Goal: Use online tool/utility: Utilize a website feature to perform a specific function

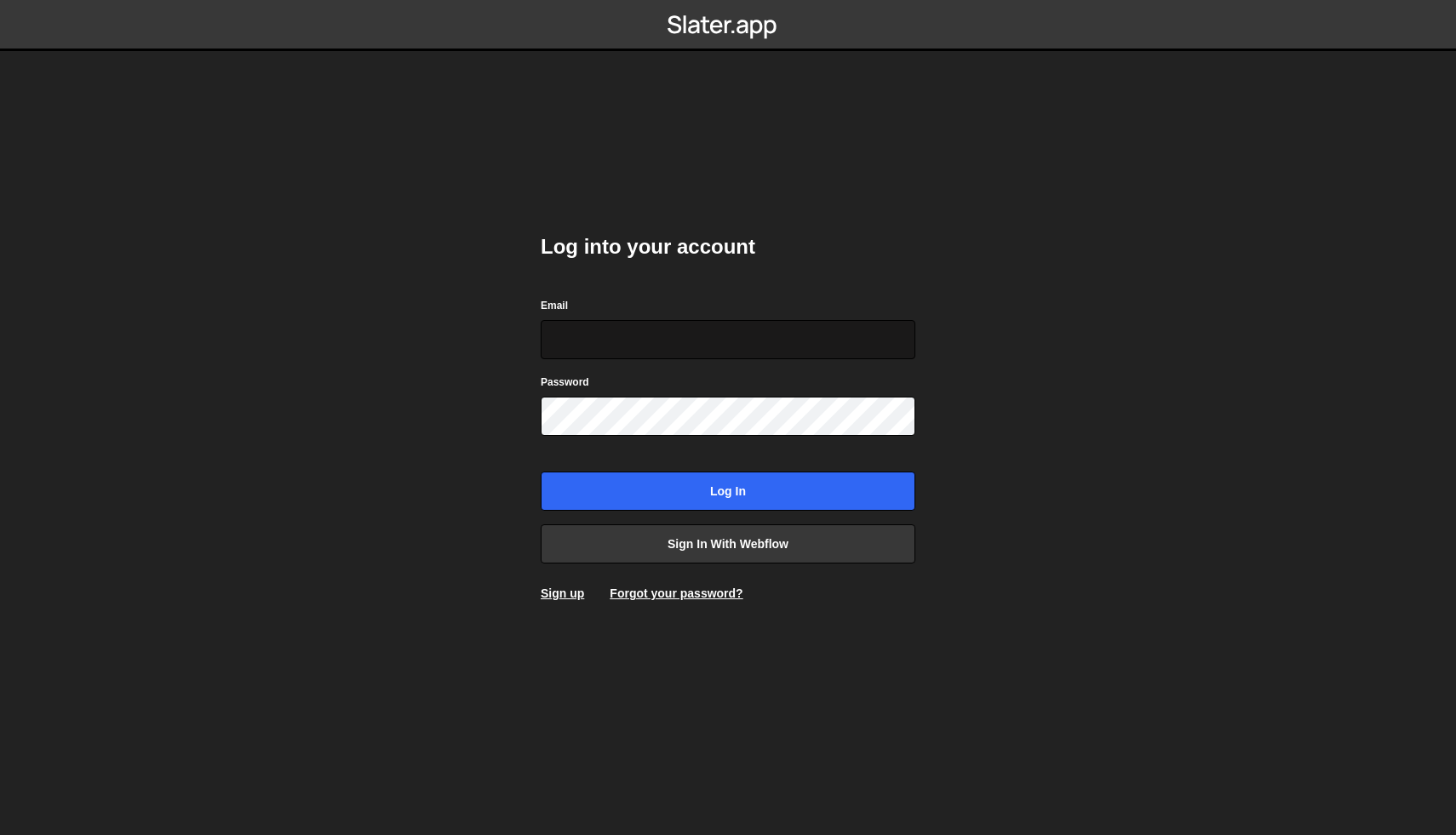
click at [684, 321] on input "Email" at bounding box center [728, 340] width 375 height 39
type input "mike@twofold.digital"
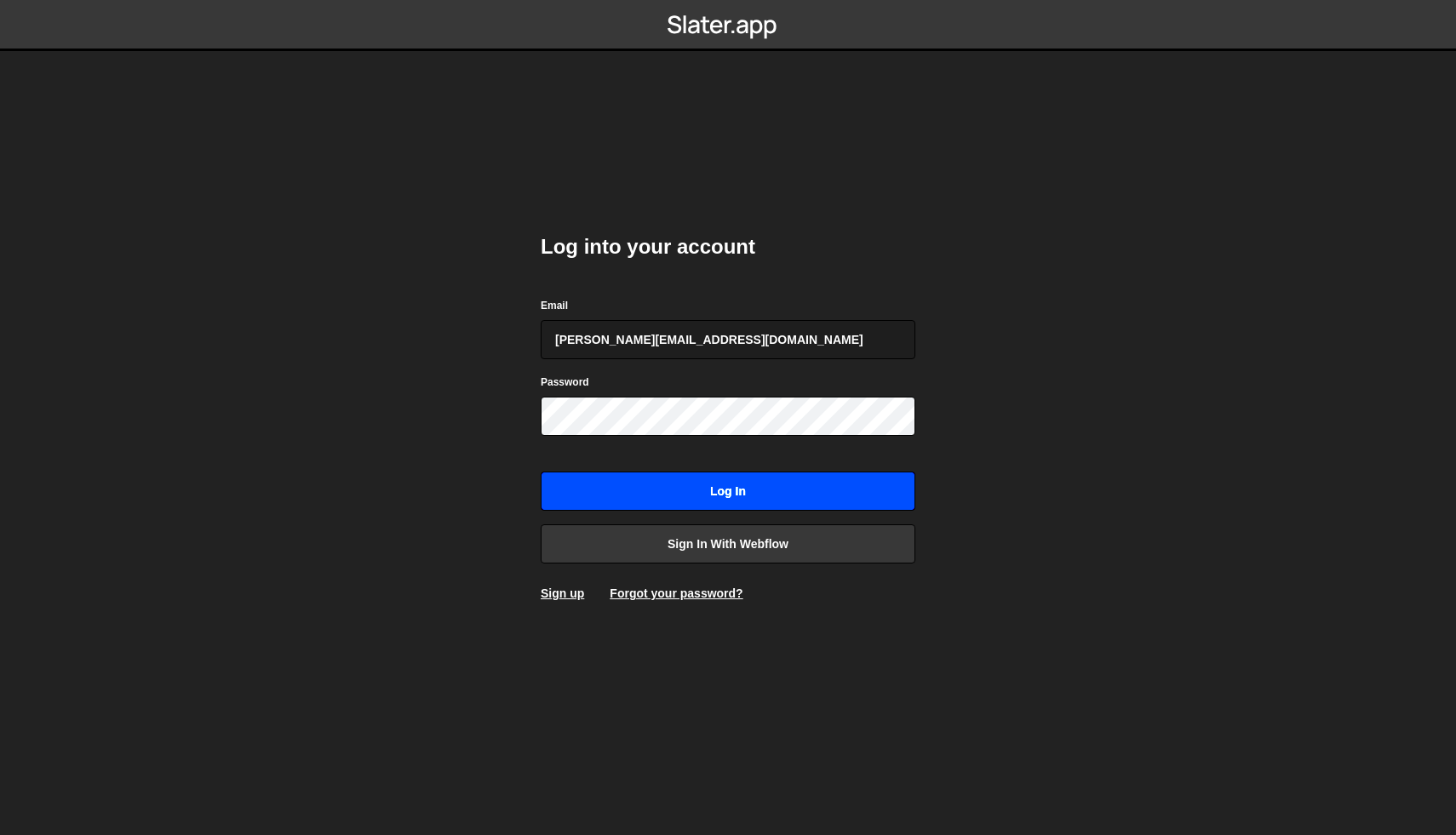
click at [742, 494] on input "Log in" at bounding box center [728, 491] width 375 height 39
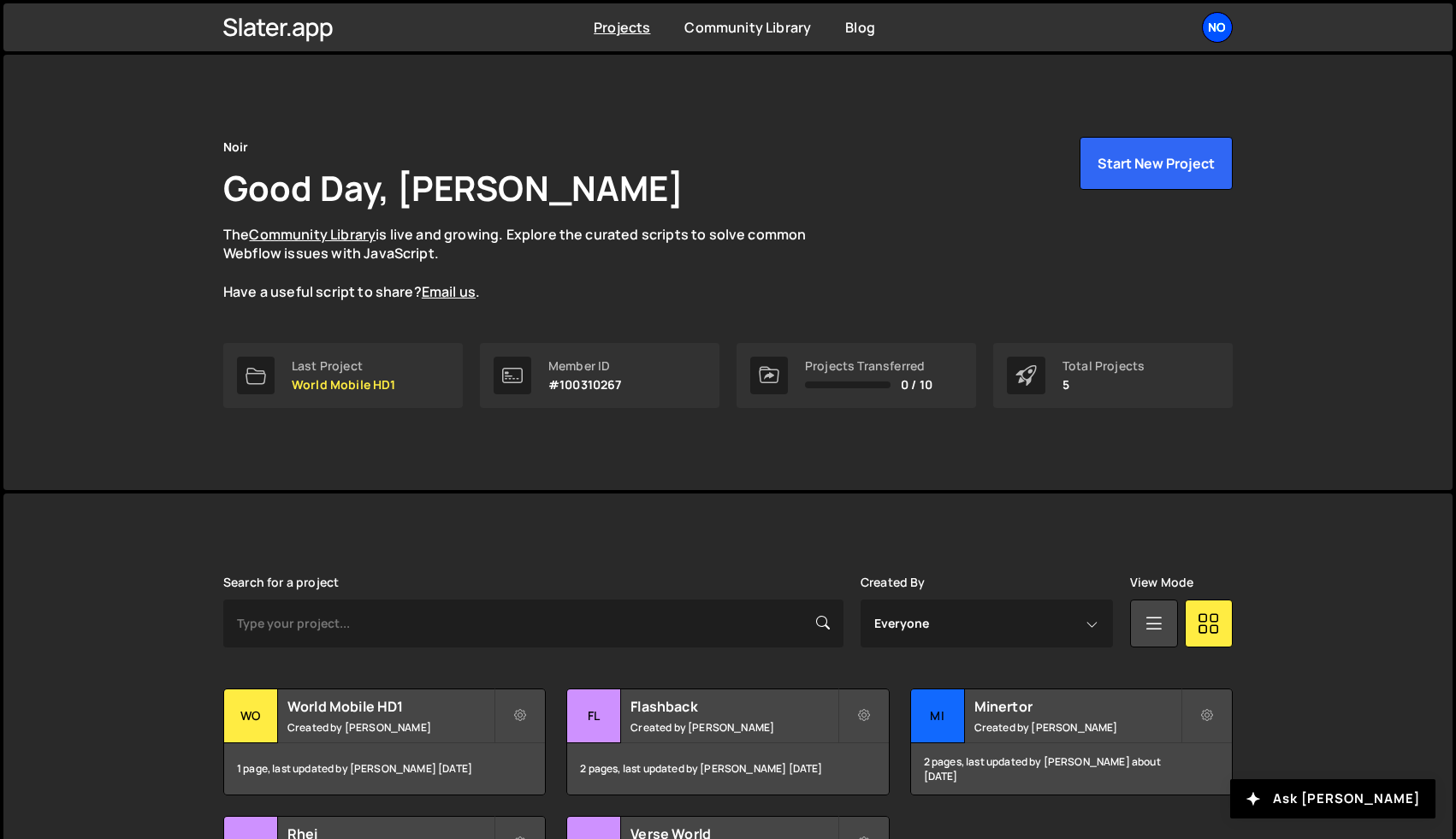
click at [1219, 31] on div "No" at bounding box center [1218, 27] width 31 height 31
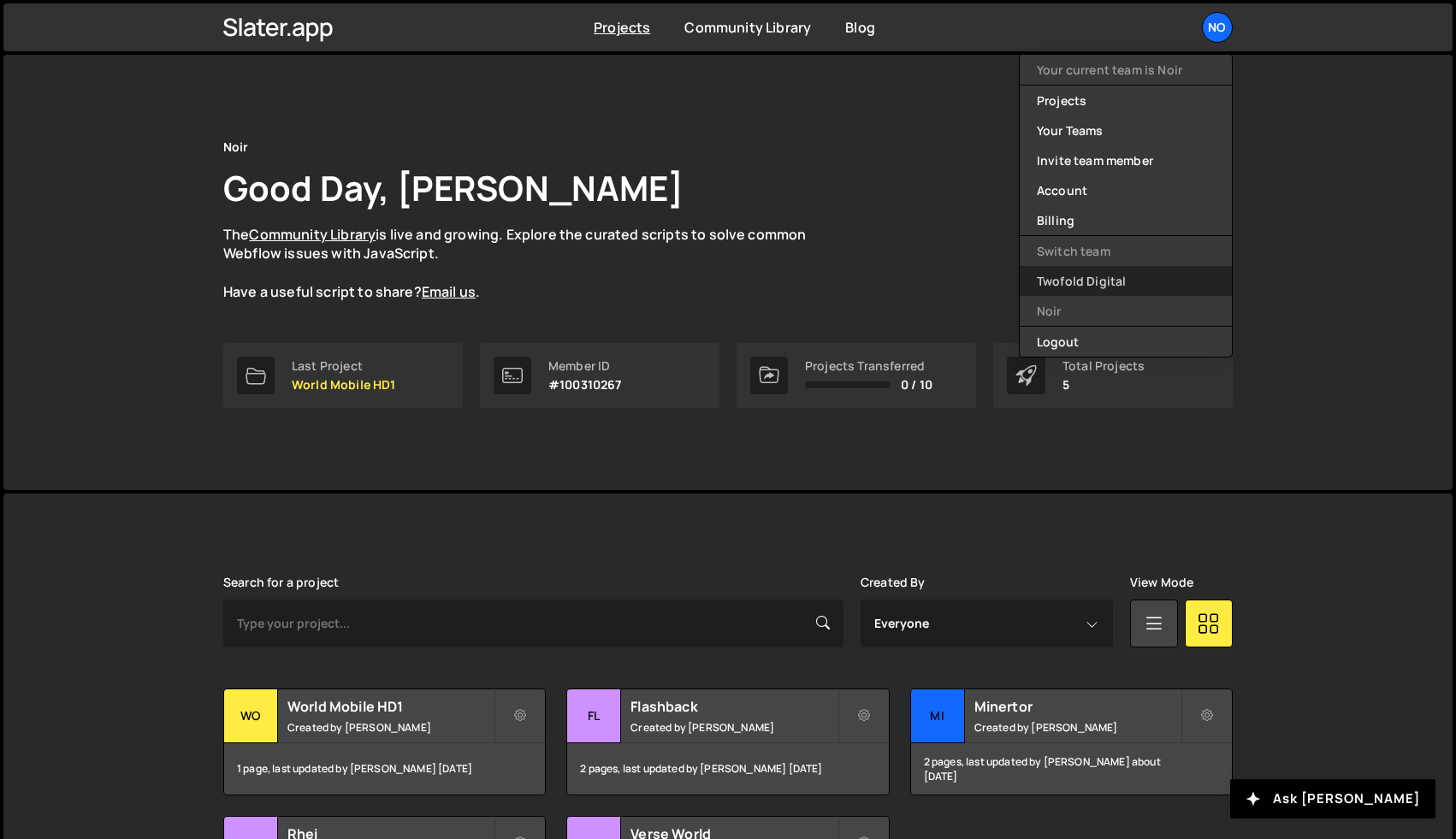
click at [1086, 280] on link "Twofold Digital" at bounding box center [1126, 280] width 212 height 30
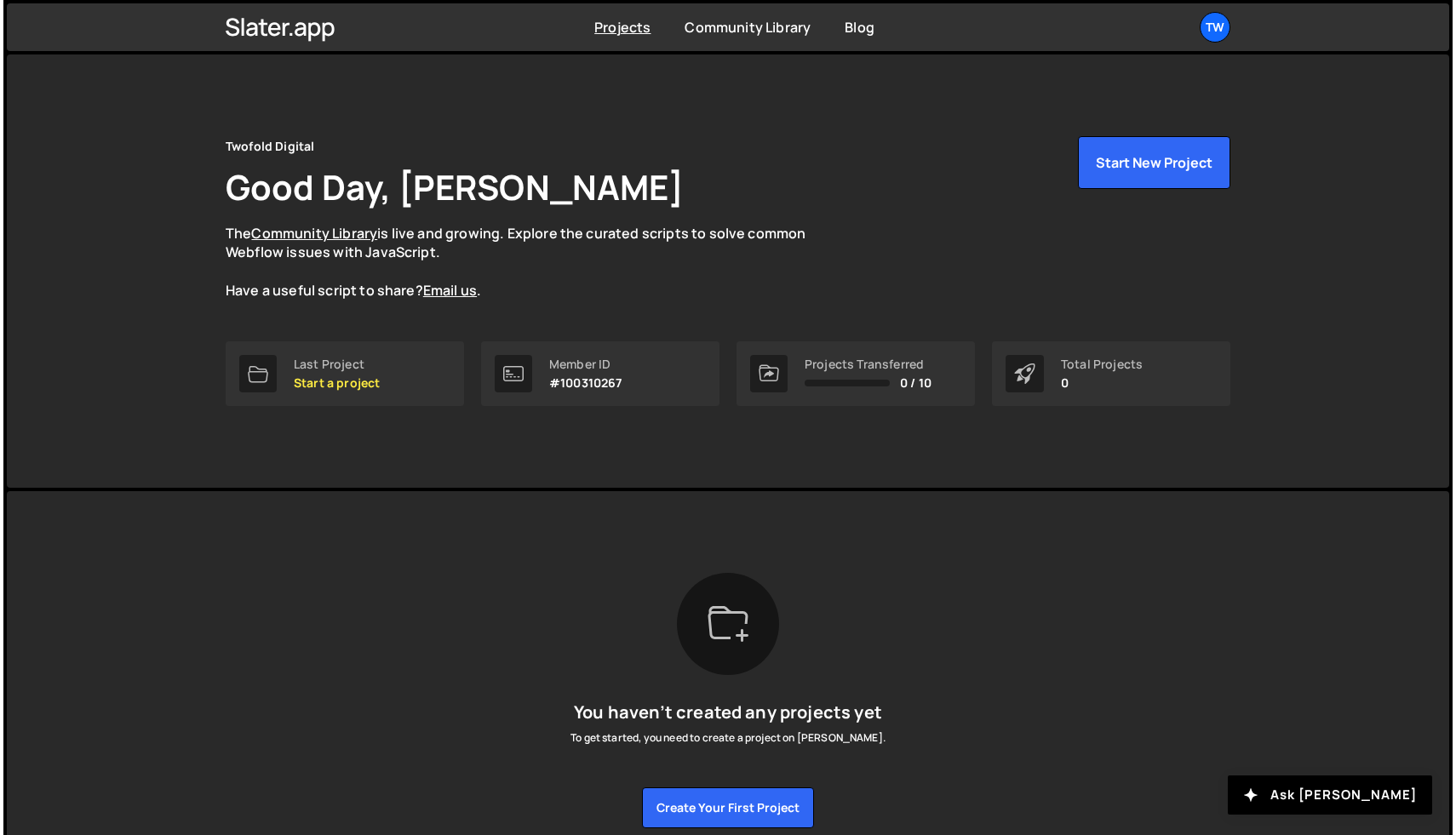
scroll to position [77, 0]
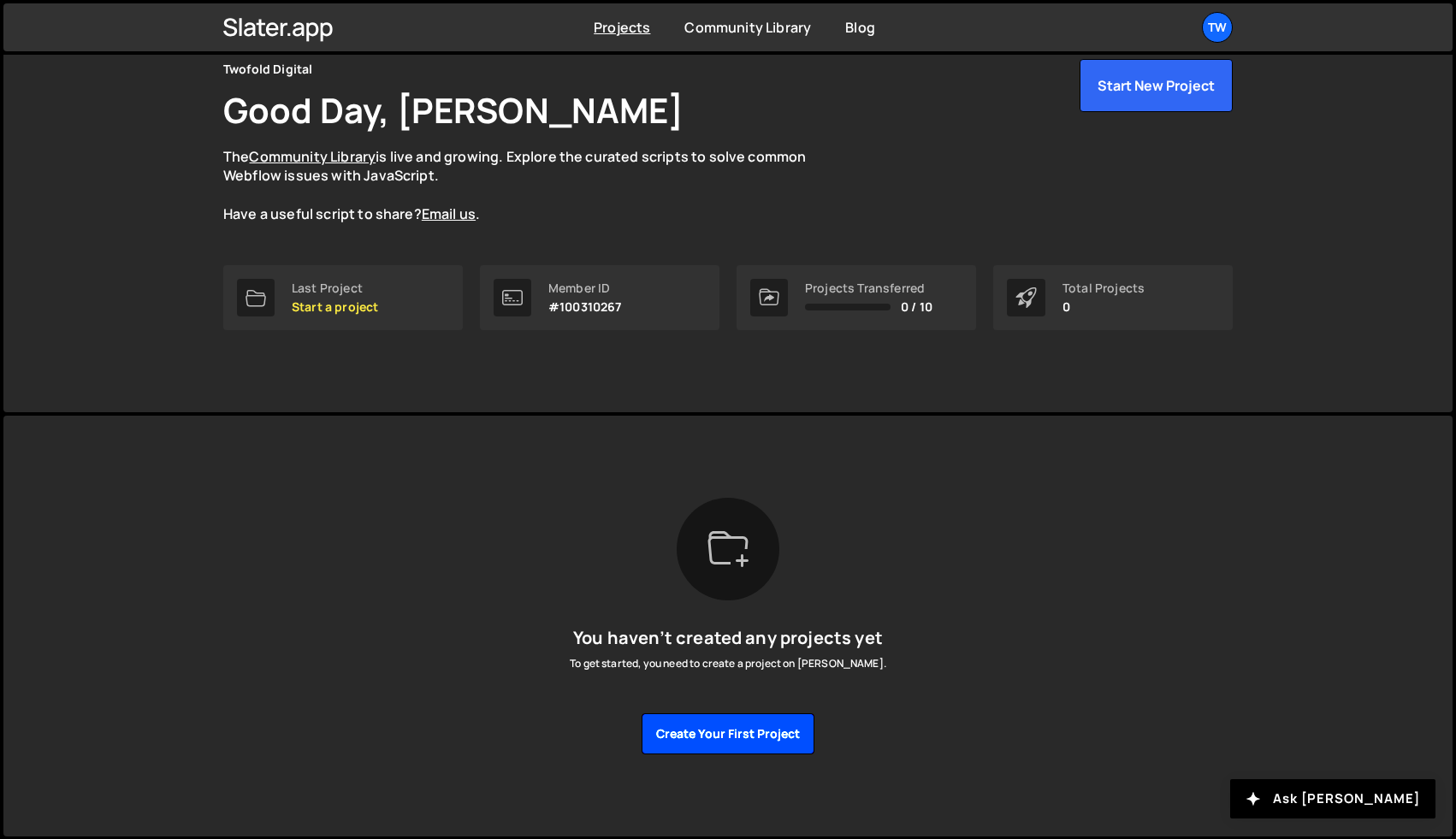
click at [741, 725] on button "Create your first project" at bounding box center [728, 734] width 173 height 41
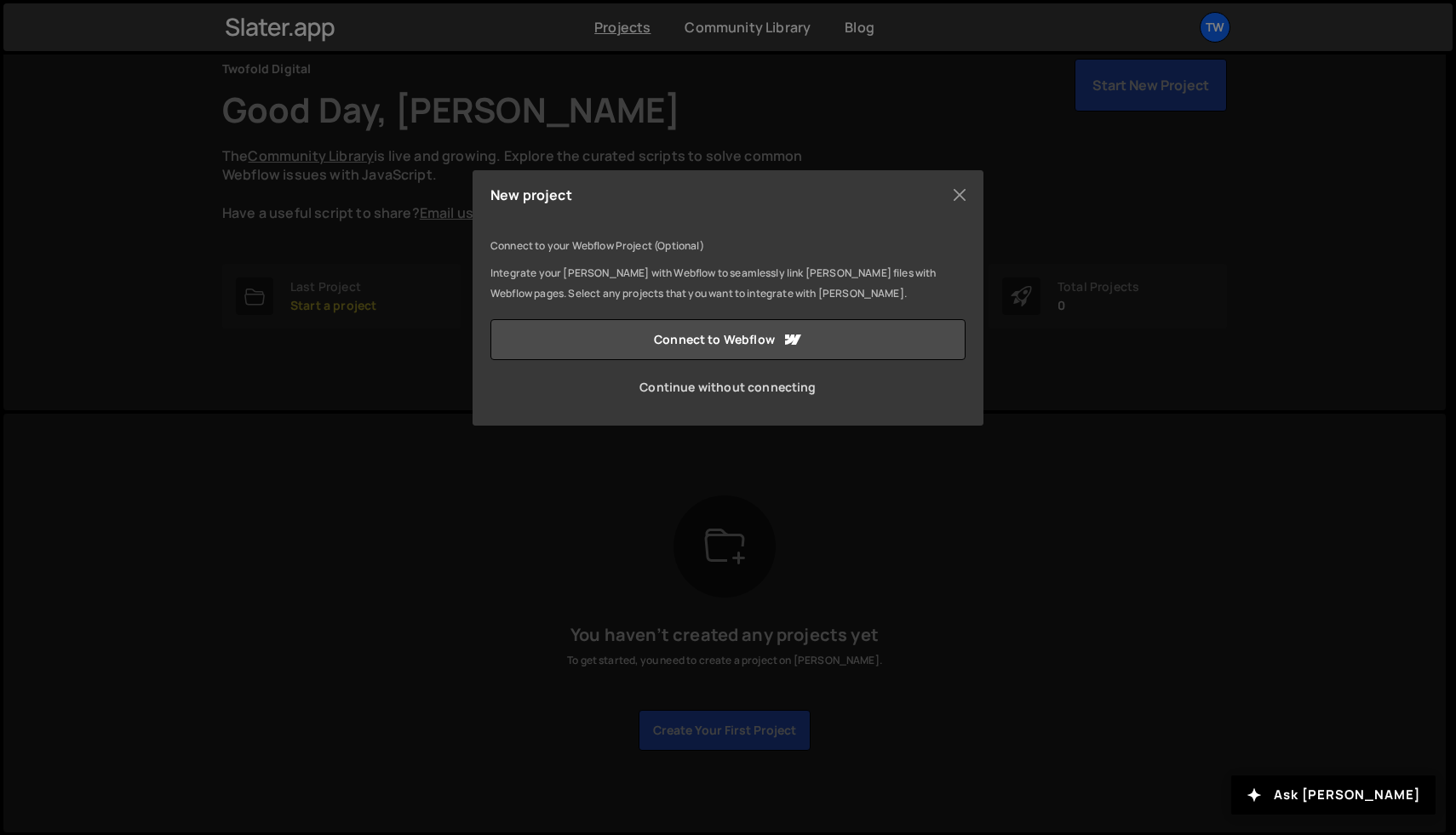
click at [728, 393] on link "Continue without connecting" at bounding box center [728, 387] width 475 height 41
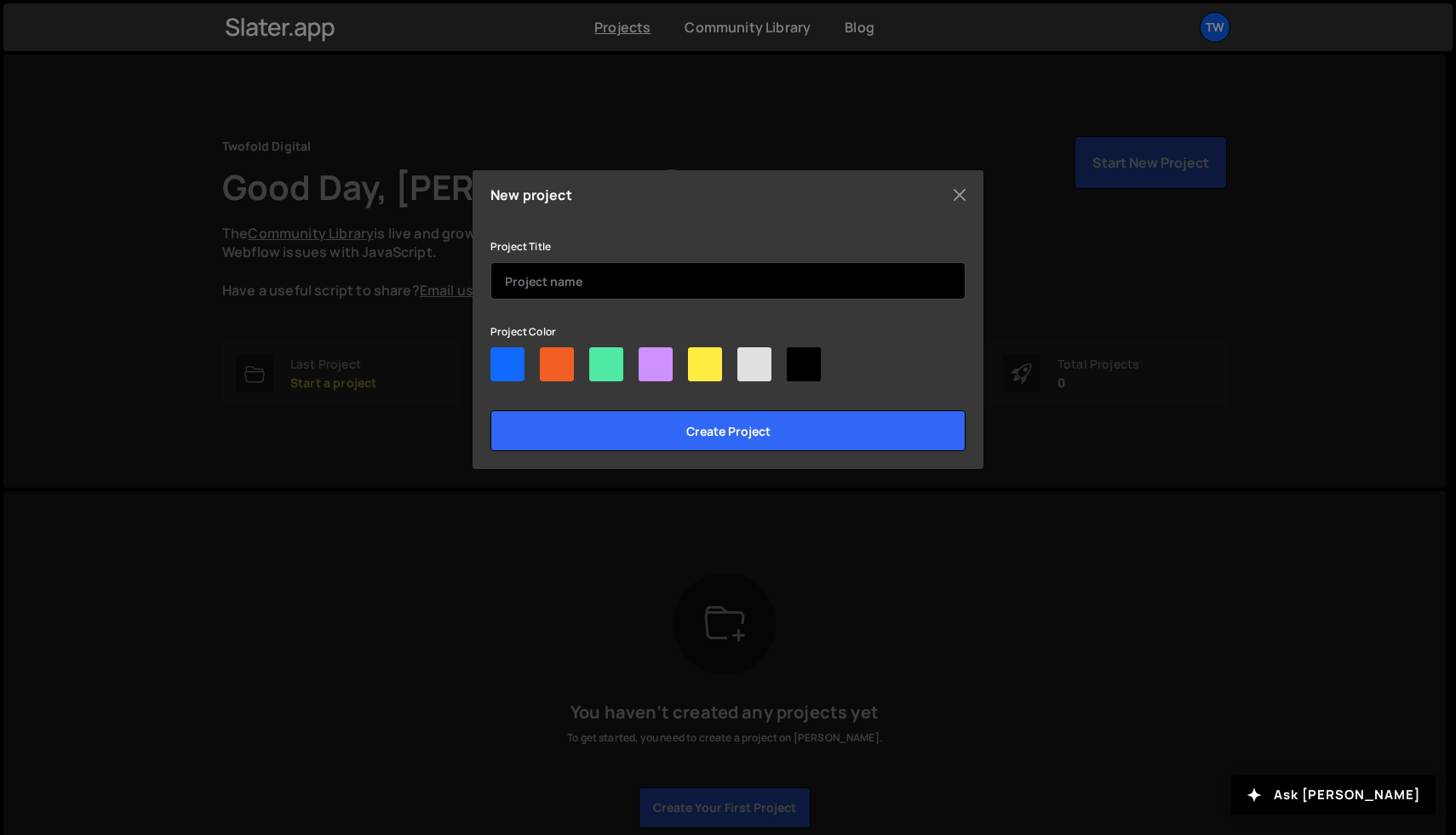
click at [583, 277] on input "text" at bounding box center [728, 281] width 475 height 38
drag, startPoint x: 508, startPoint y: 281, endPoint x: 532, endPoint y: 298, distance: 29.4
click at [508, 282] on input "Fluid Solution" at bounding box center [728, 281] width 475 height 38
type input "The Fluid Solution"
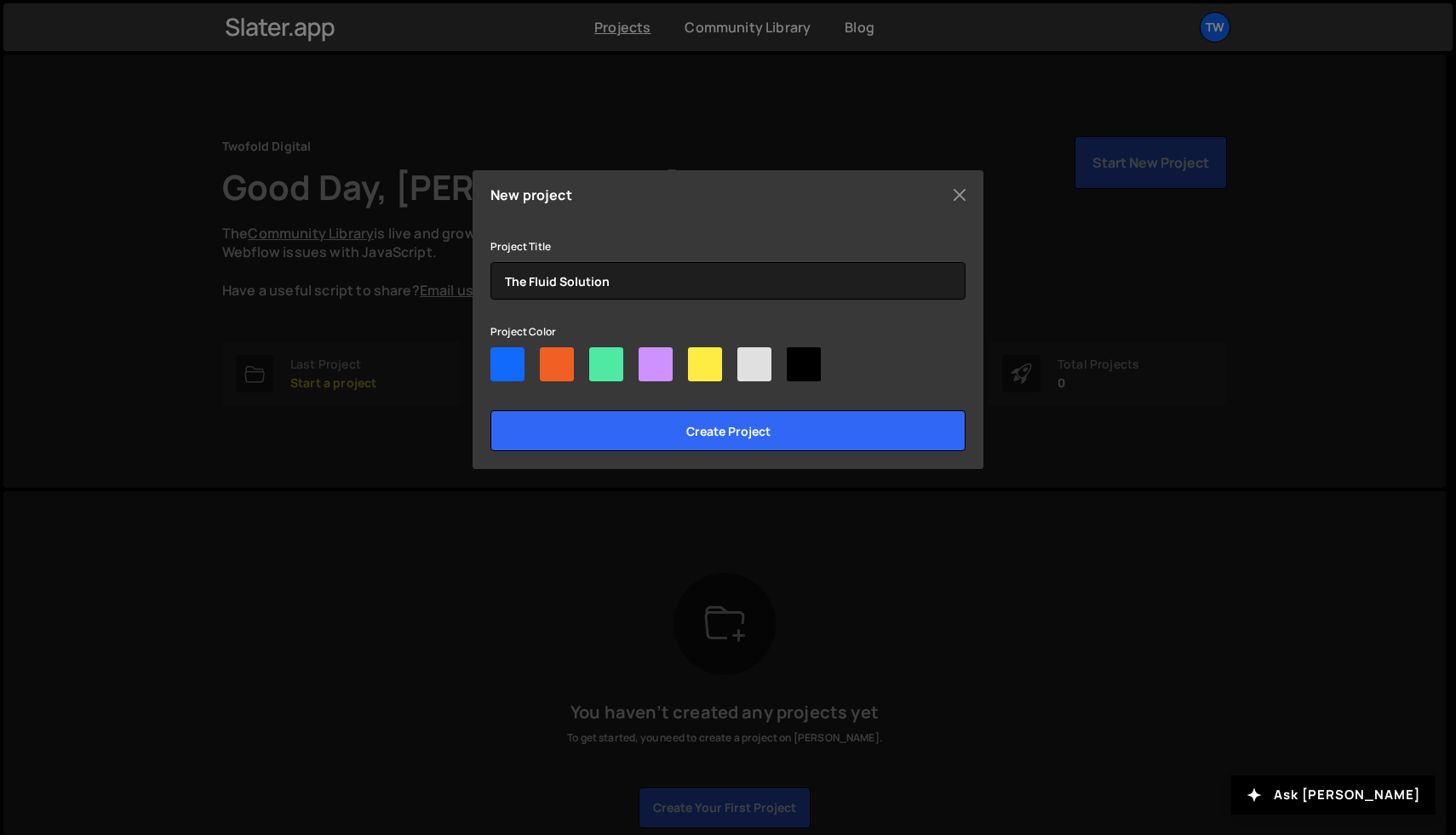
drag, startPoint x: 510, startPoint y: 364, endPoint x: 535, endPoint y: 380, distance: 29.7
click at [510, 364] on div at bounding box center [507, 364] width 34 height 34
click at [502, 358] on input"] "radio" at bounding box center [495, 353] width 11 height 11
radio input"] "true"
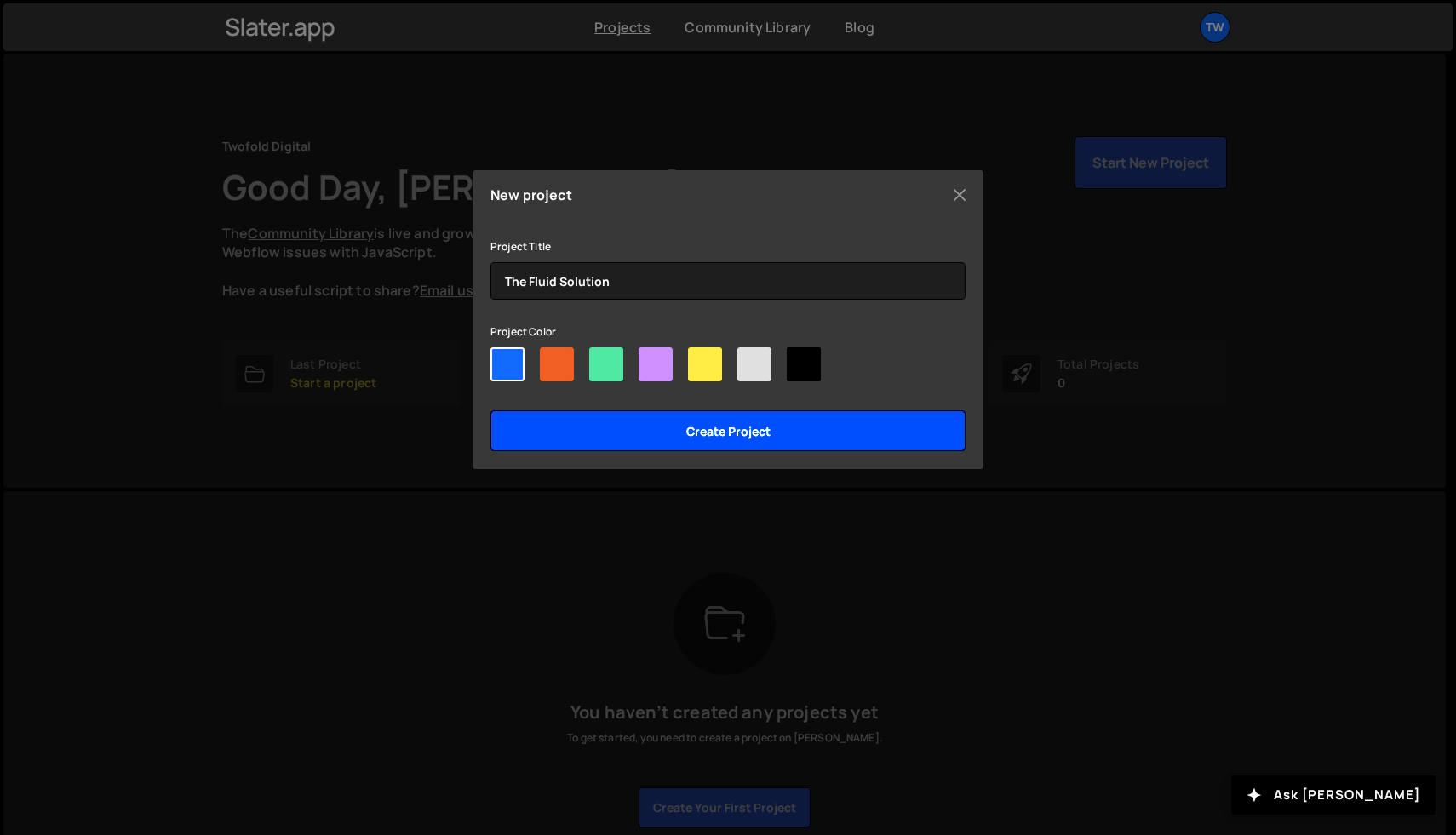
click at [611, 433] on input "Create project" at bounding box center [728, 431] width 475 height 41
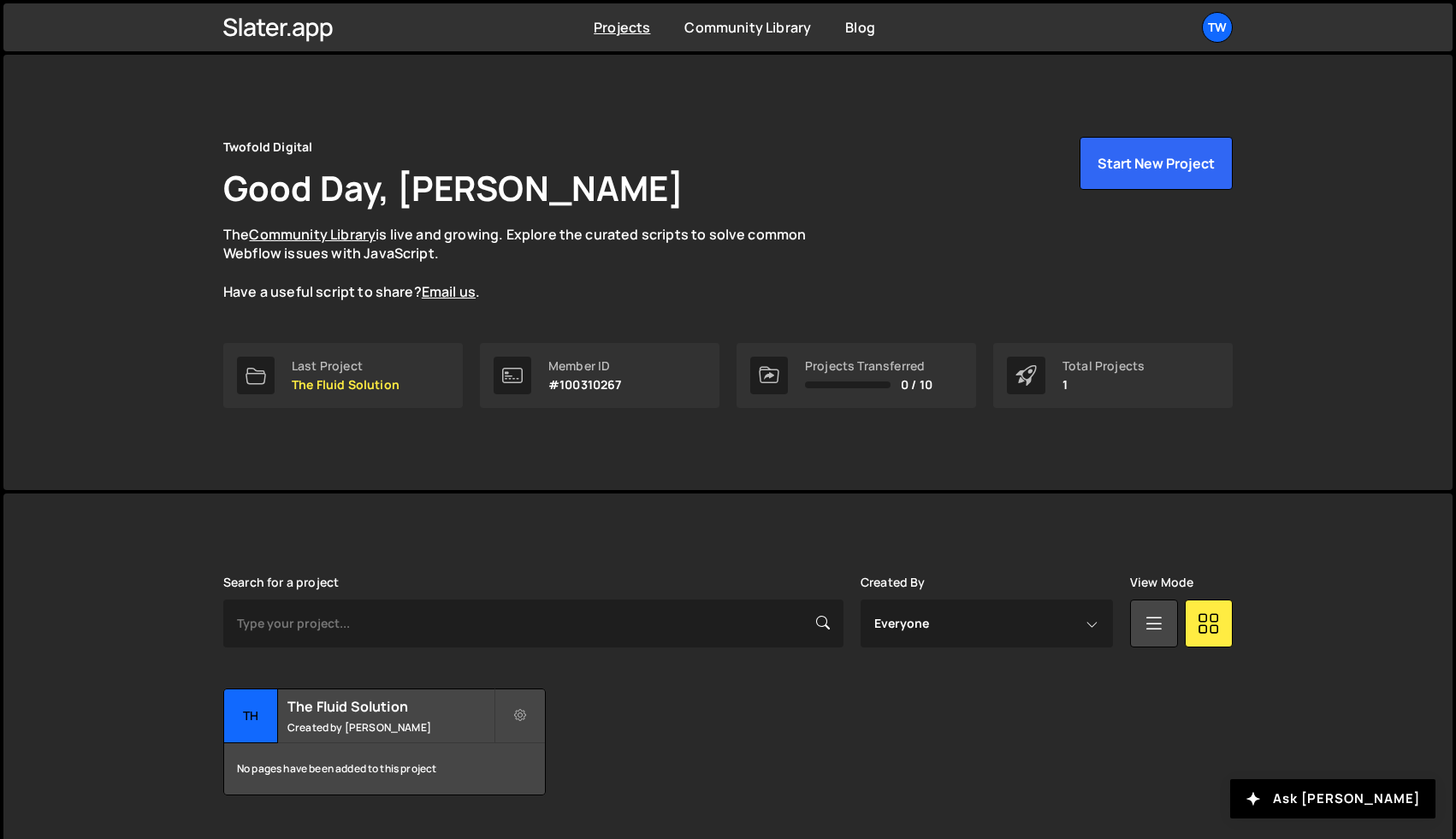
scroll to position [41, 0]
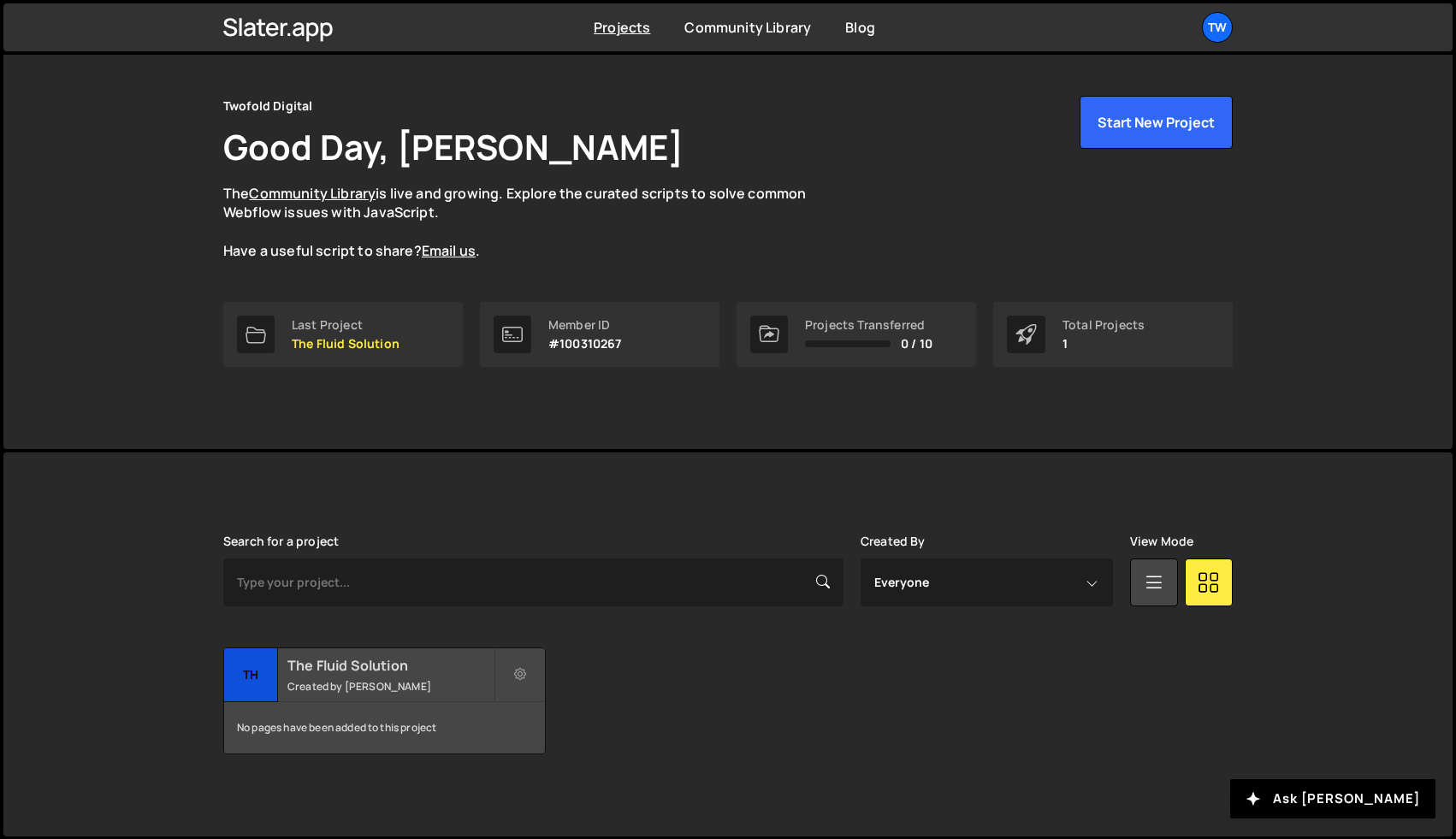
click at [358, 681] on small "Created by [PERSON_NAME]" at bounding box center [390, 686] width 206 height 15
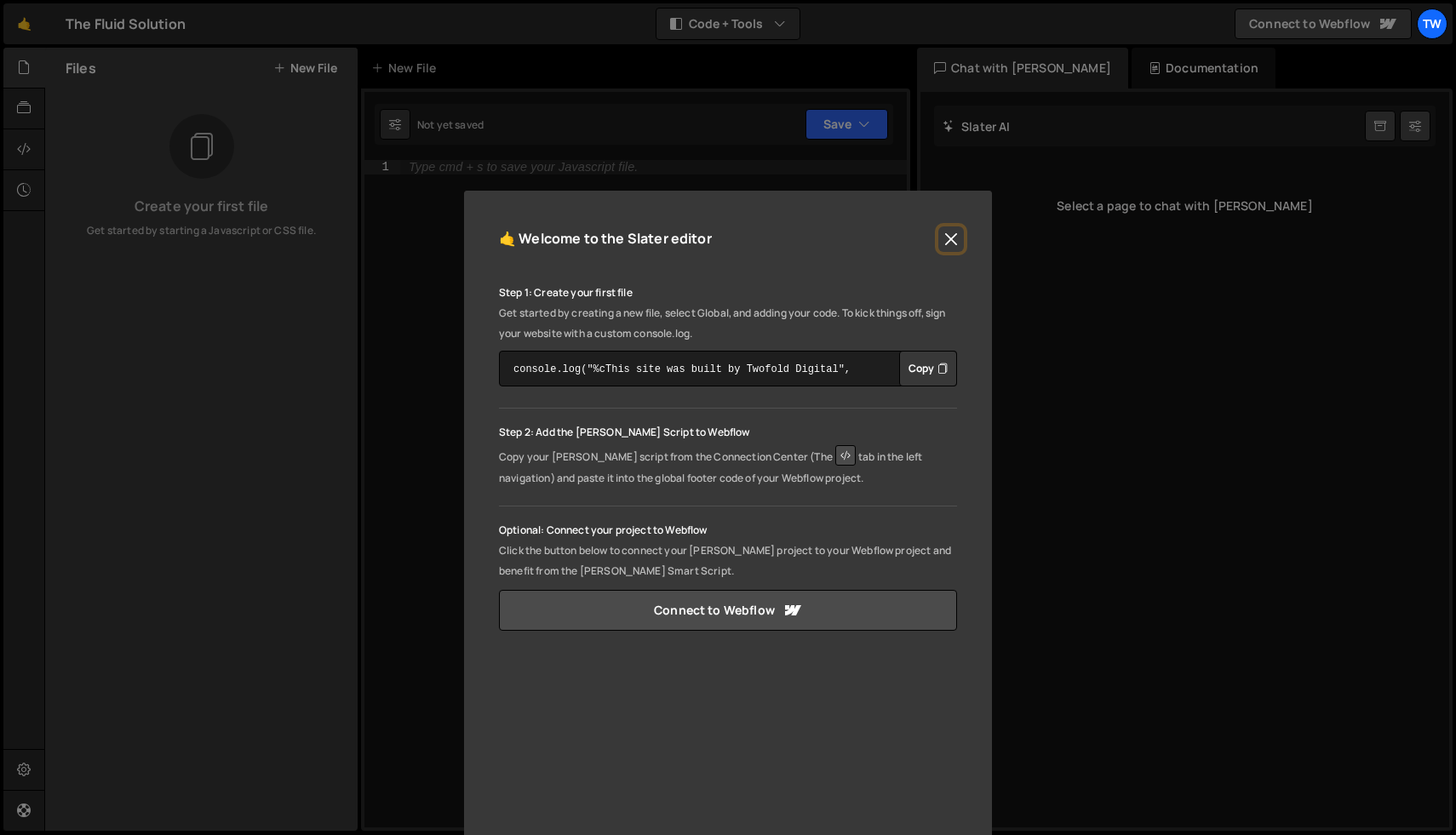
click at [947, 237] on button "Close" at bounding box center [951, 239] width 25 height 25
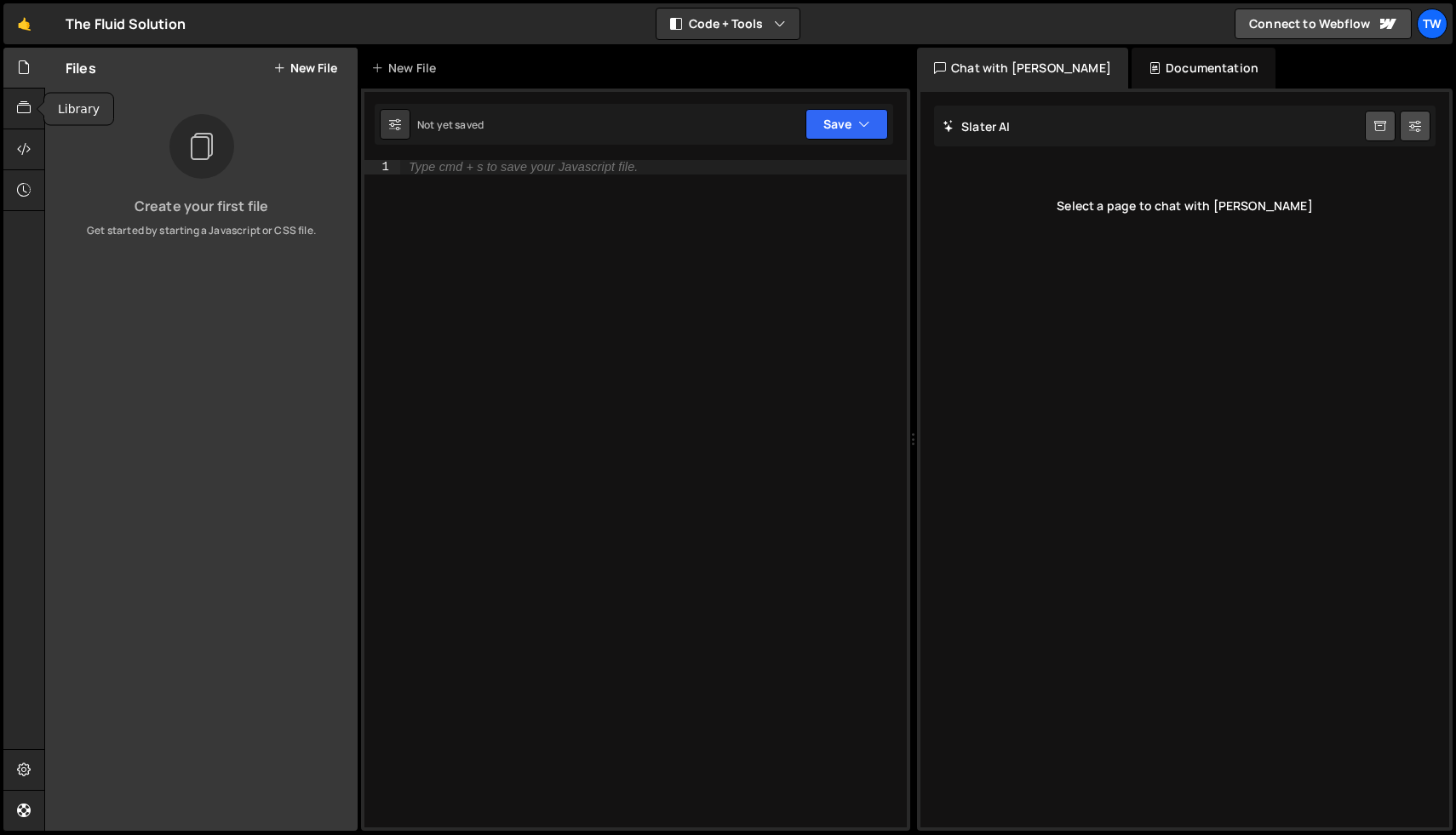
click at [25, 72] on icon at bounding box center [24, 67] width 14 height 18
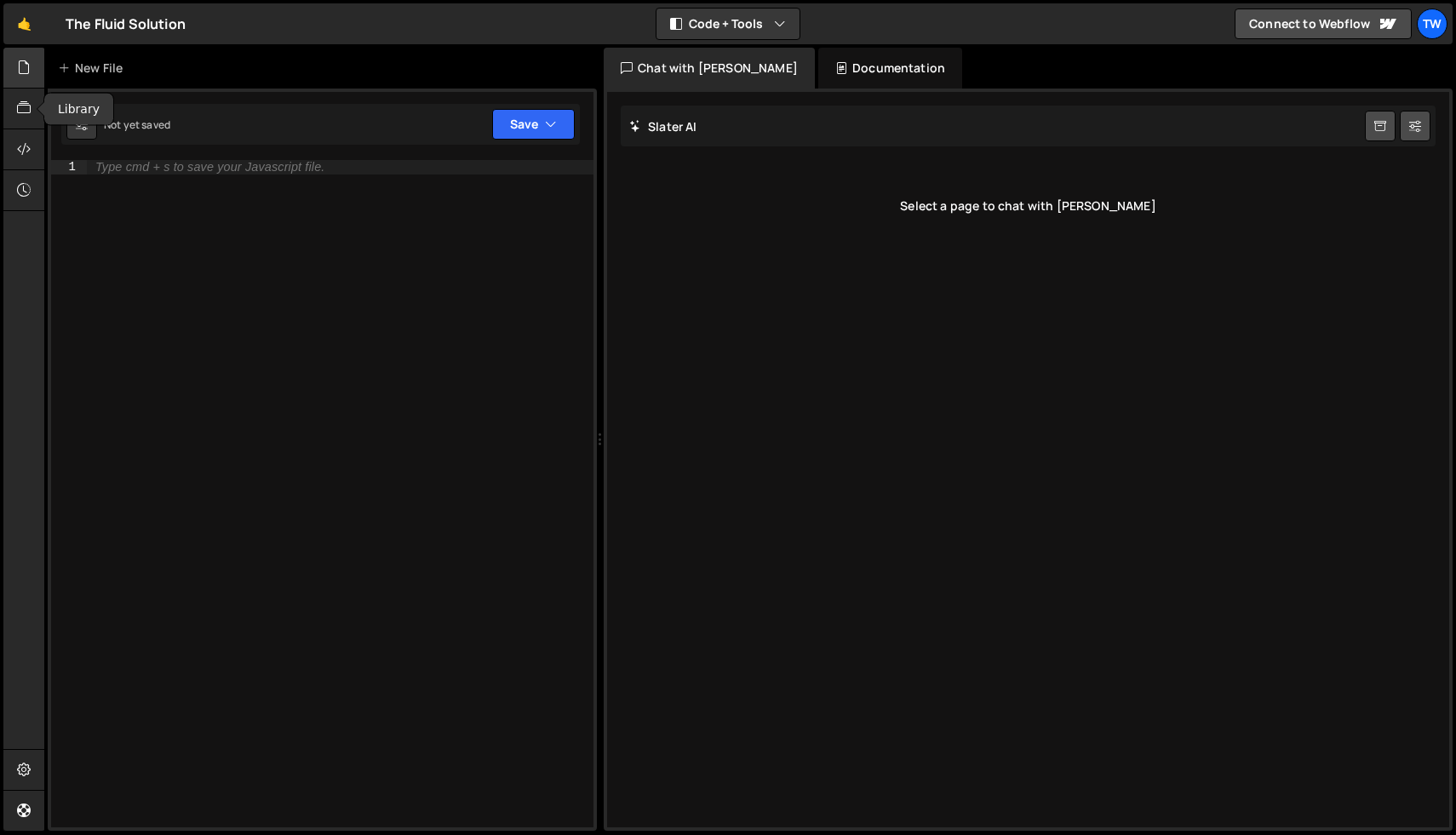
click at [20, 74] on icon at bounding box center [24, 67] width 14 height 18
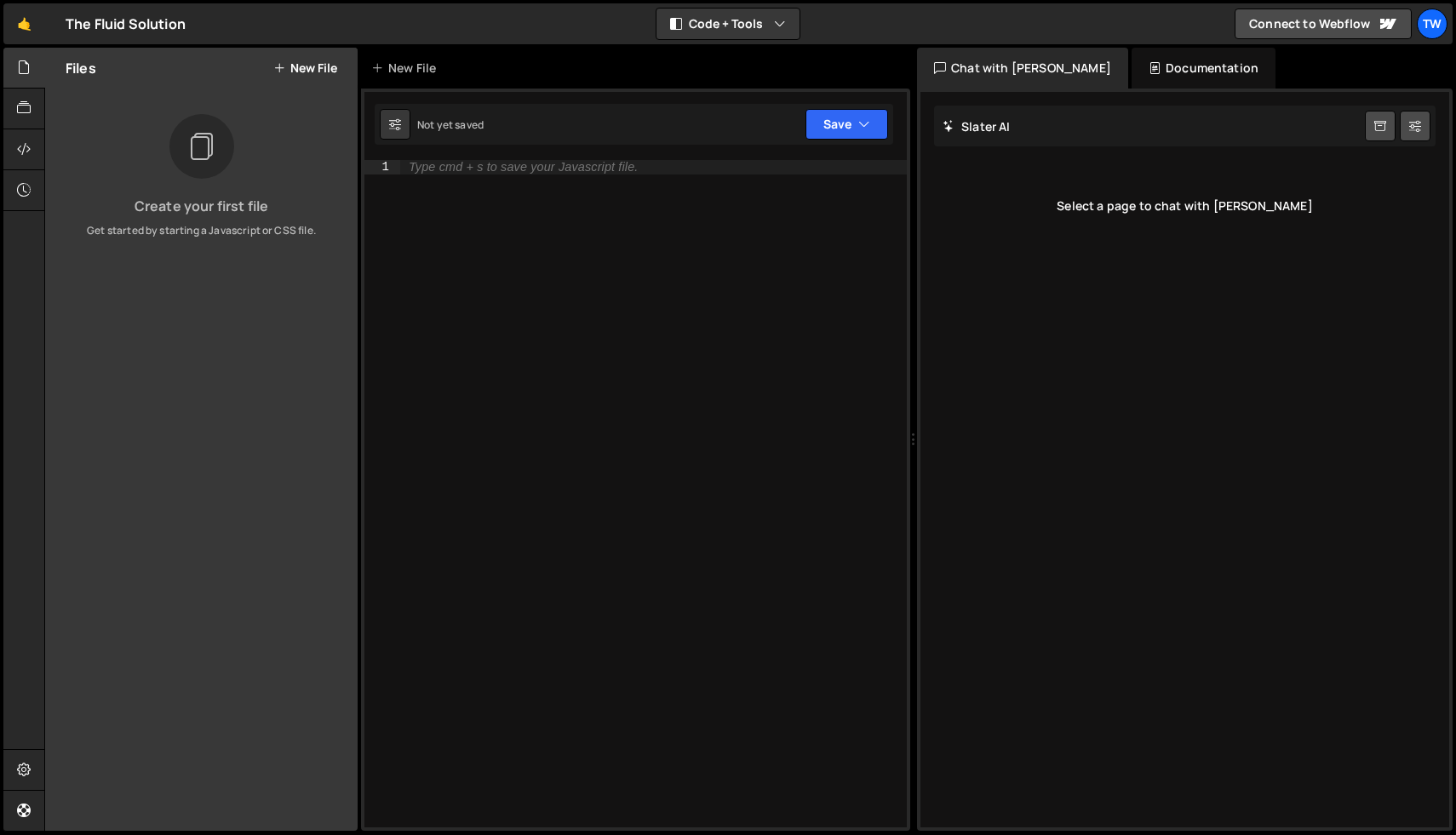
click at [331, 75] on button "New File" at bounding box center [305, 68] width 64 height 14
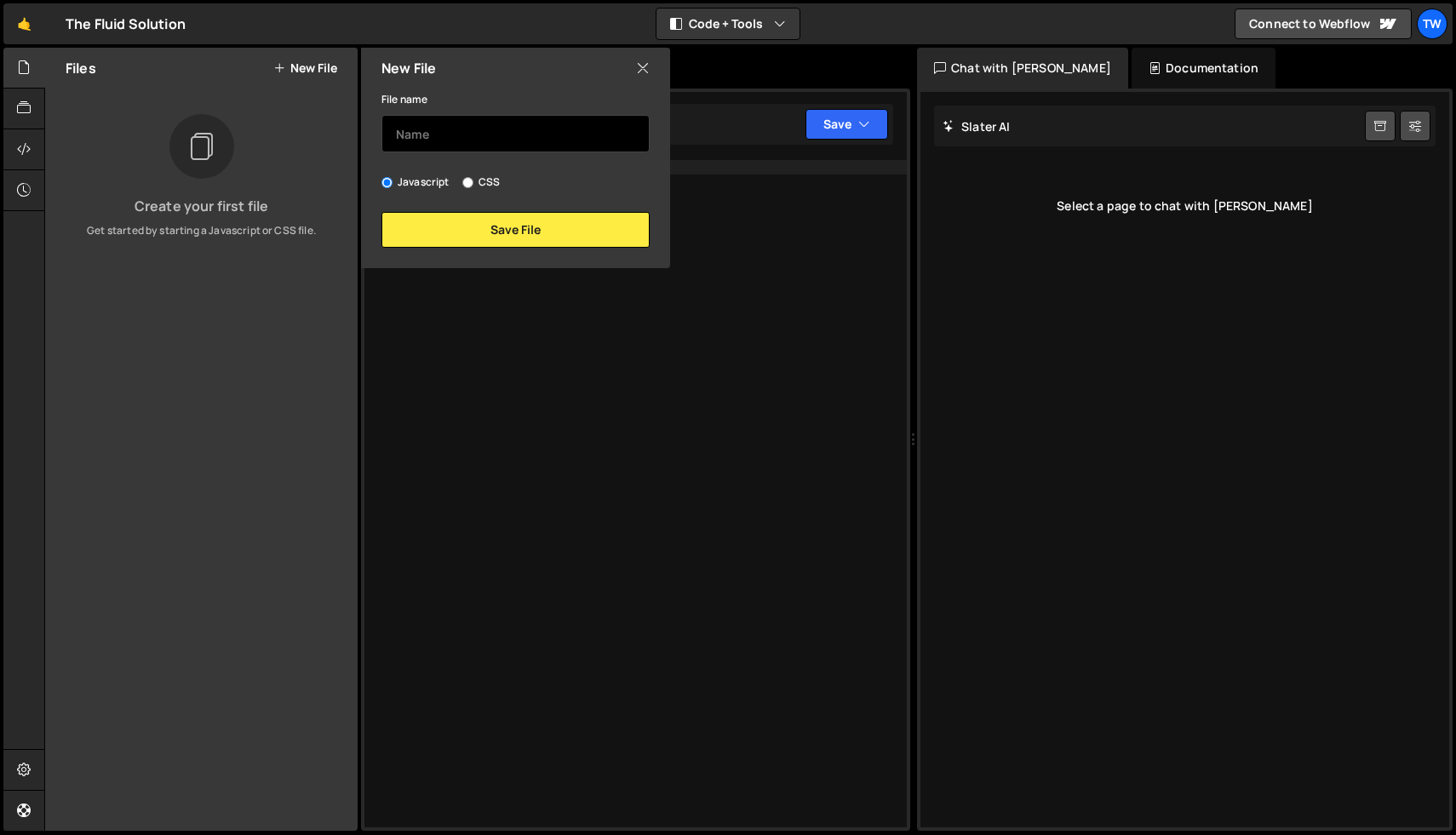
click at [427, 123] on input "text" at bounding box center [515, 134] width 268 height 38
type input "script"
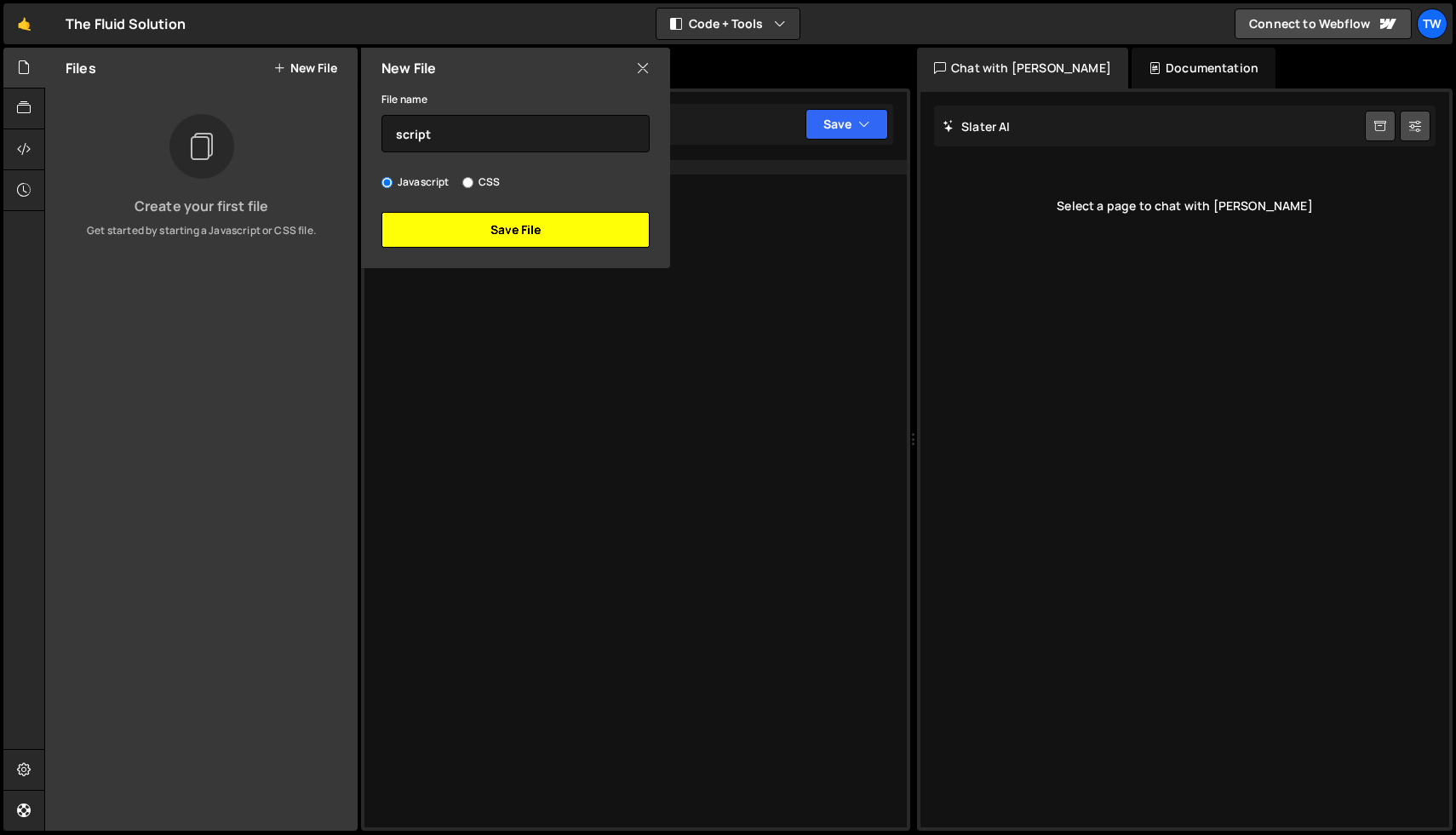
click at [500, 236] on button "Save File" at bounding box center [515, 230] width 268 height 36
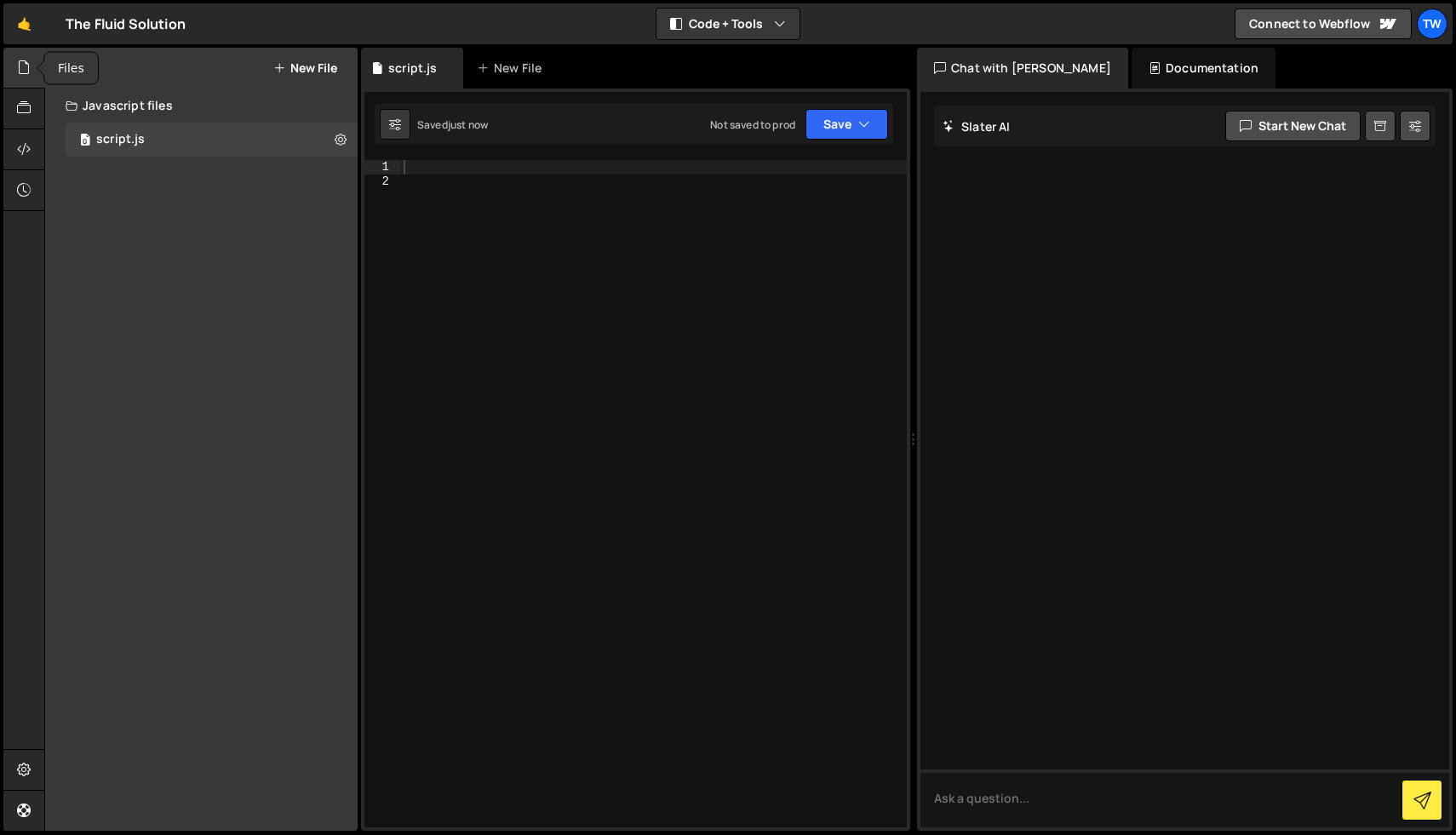
click at [23, 62] on icon at bounding box center [24, 67] width 14 height 18
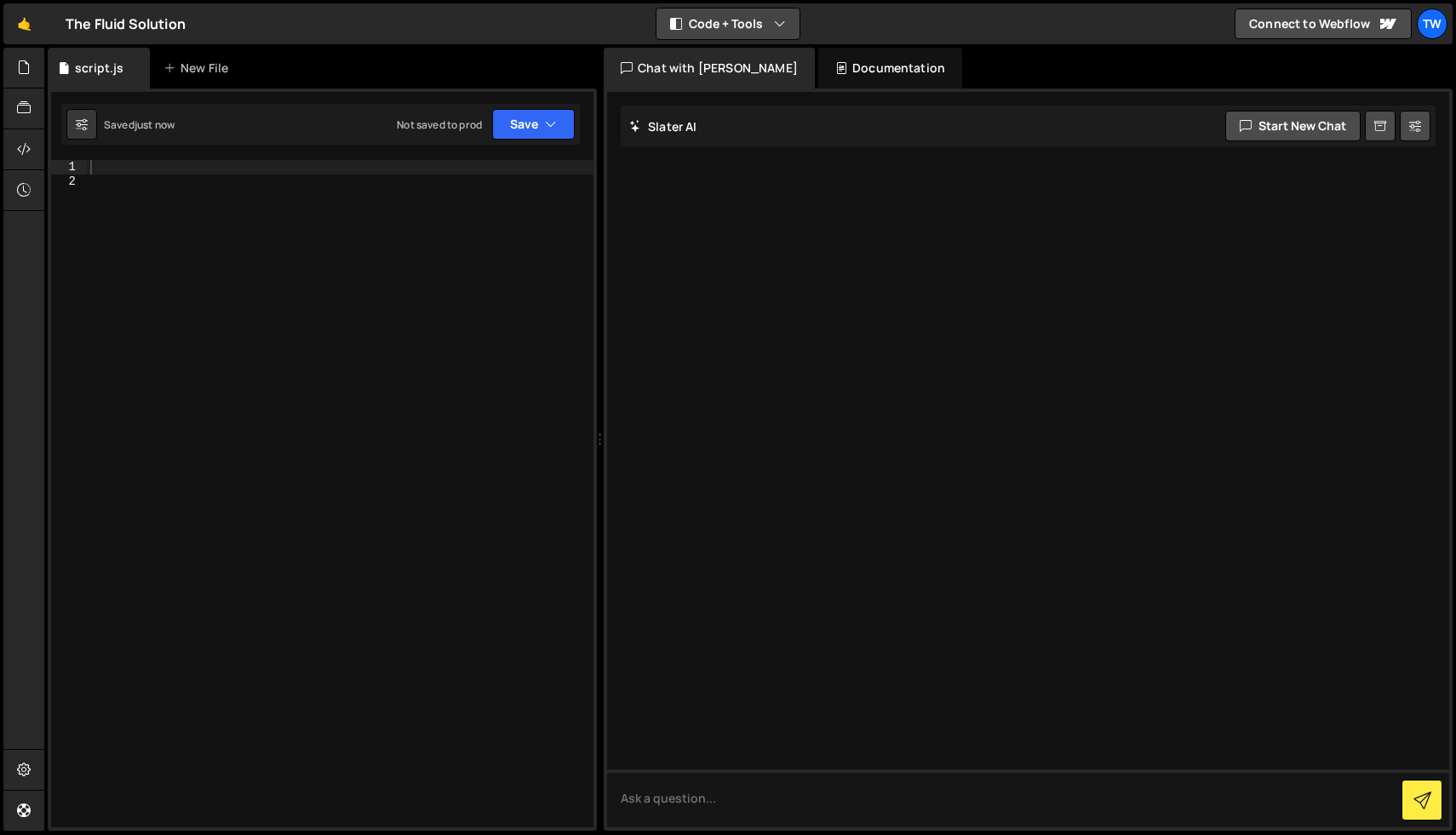
click at [673, 36] on button "Code + Tools" at bounding box center [728, 24] width 143 height 31
click at [706, 56] on button "Code Only" at bounding box center [729, 61] width 143 height 31
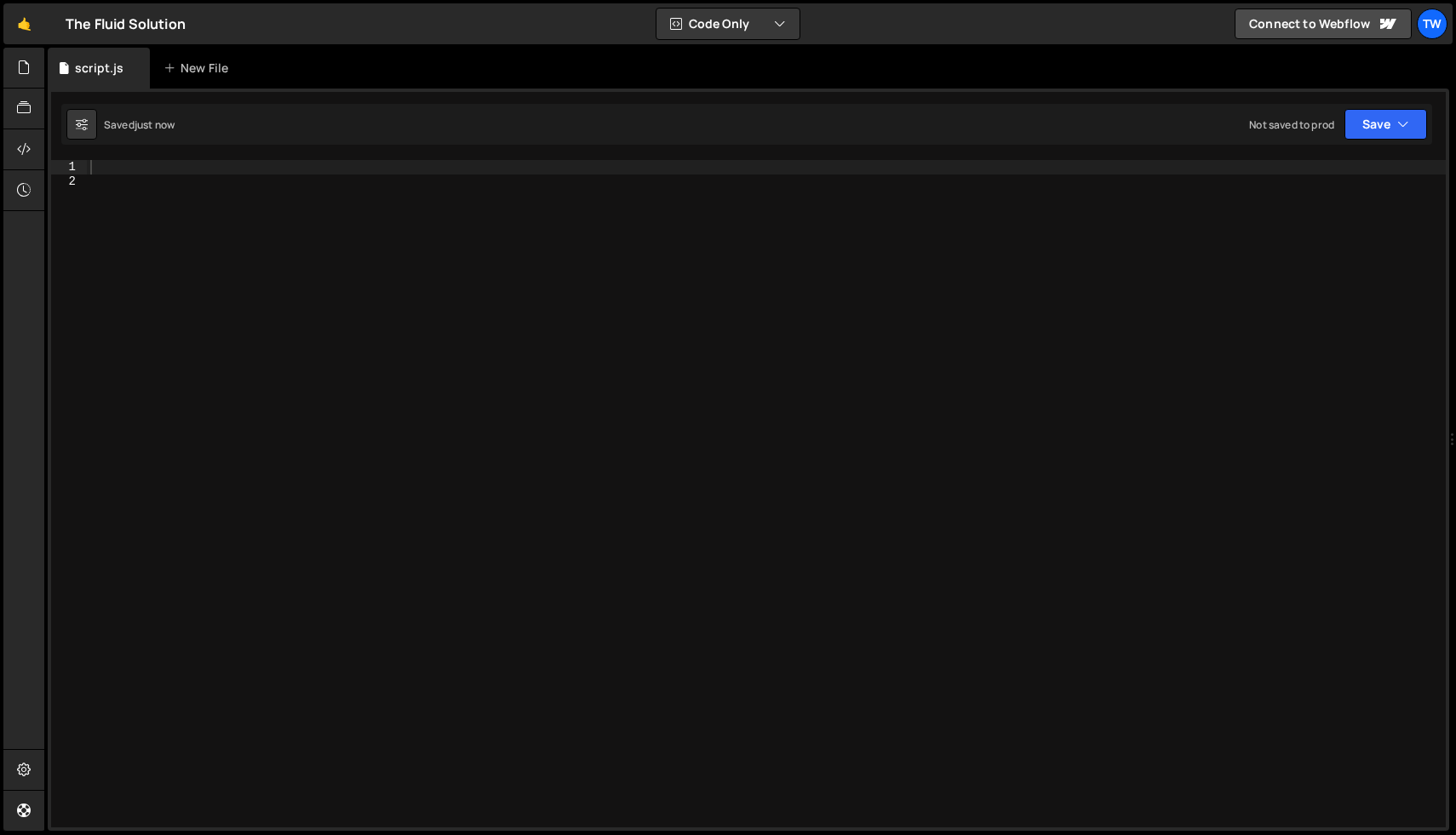
click at [246, 194] on div at bounding box center [766, 508] width 1359 height 696
click at [248, 172] on div at bounding box center [766, 508] width 1359 height 696
click at [244, 224] on div at bounding box center [766, 508] width 1359 height 696
paste textarea "}"
type textarea "}"
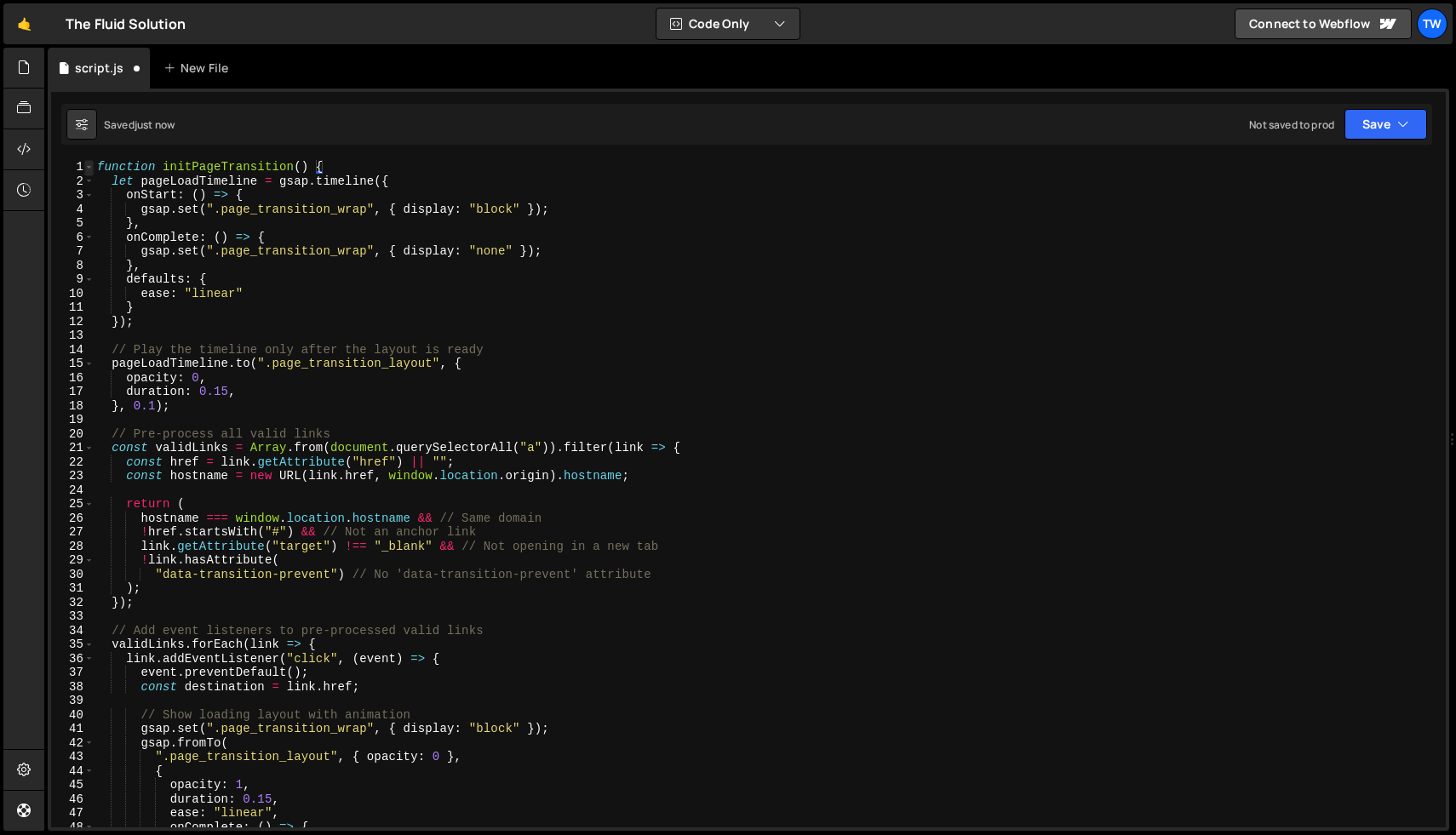
click at [90, 166] on span at bounding box center [89, 167] width 10 height 15
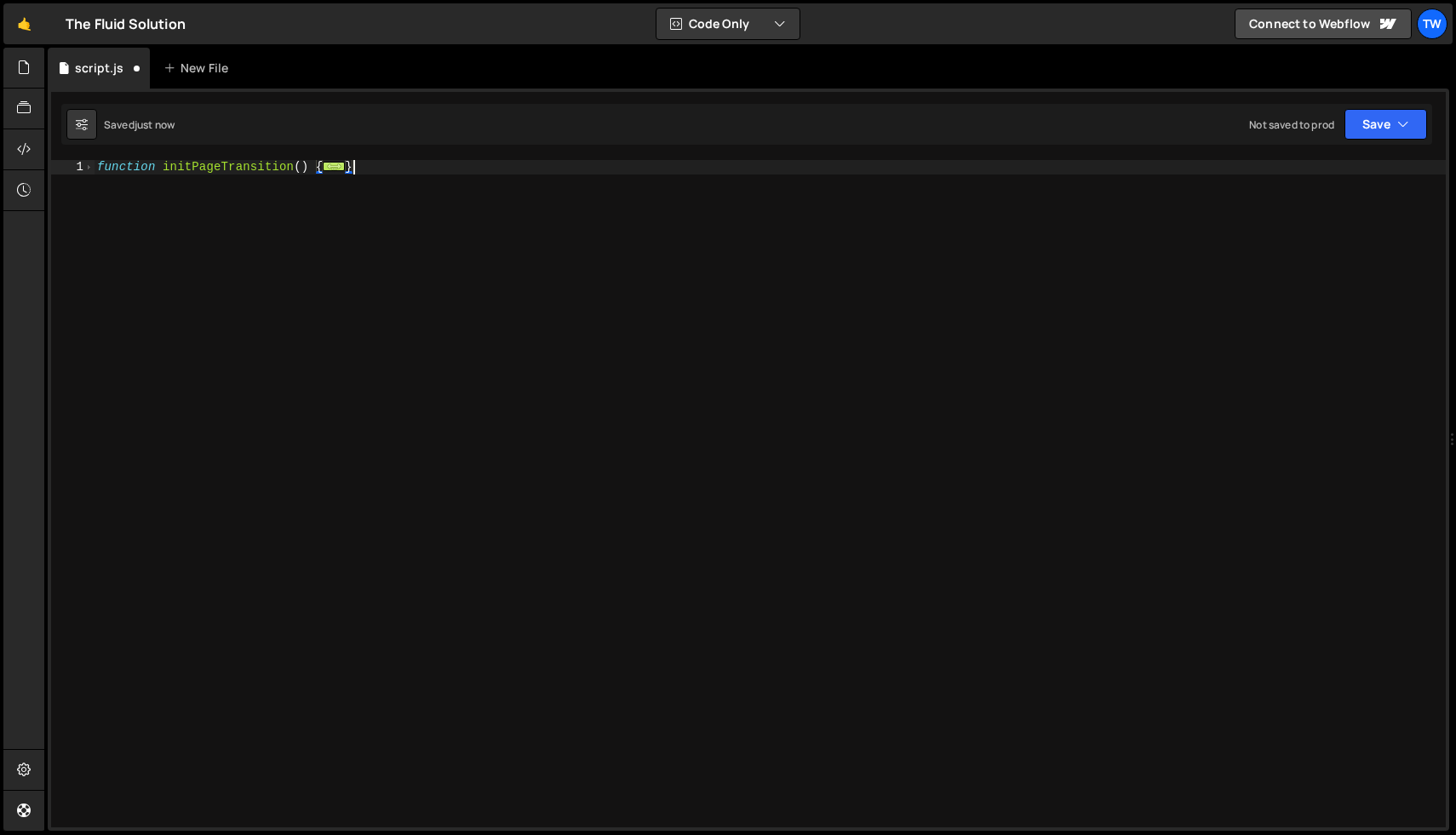
click at [405, 173] on div "function initPageTransition ( ) { ... }" at bounding box center [770, 504] width 1352 height 689
click at [278, 250] on div "function initPageTransition ( ) { ... }" at bounding box center [770, 504] width 1352 height 689
paste textarea "})"
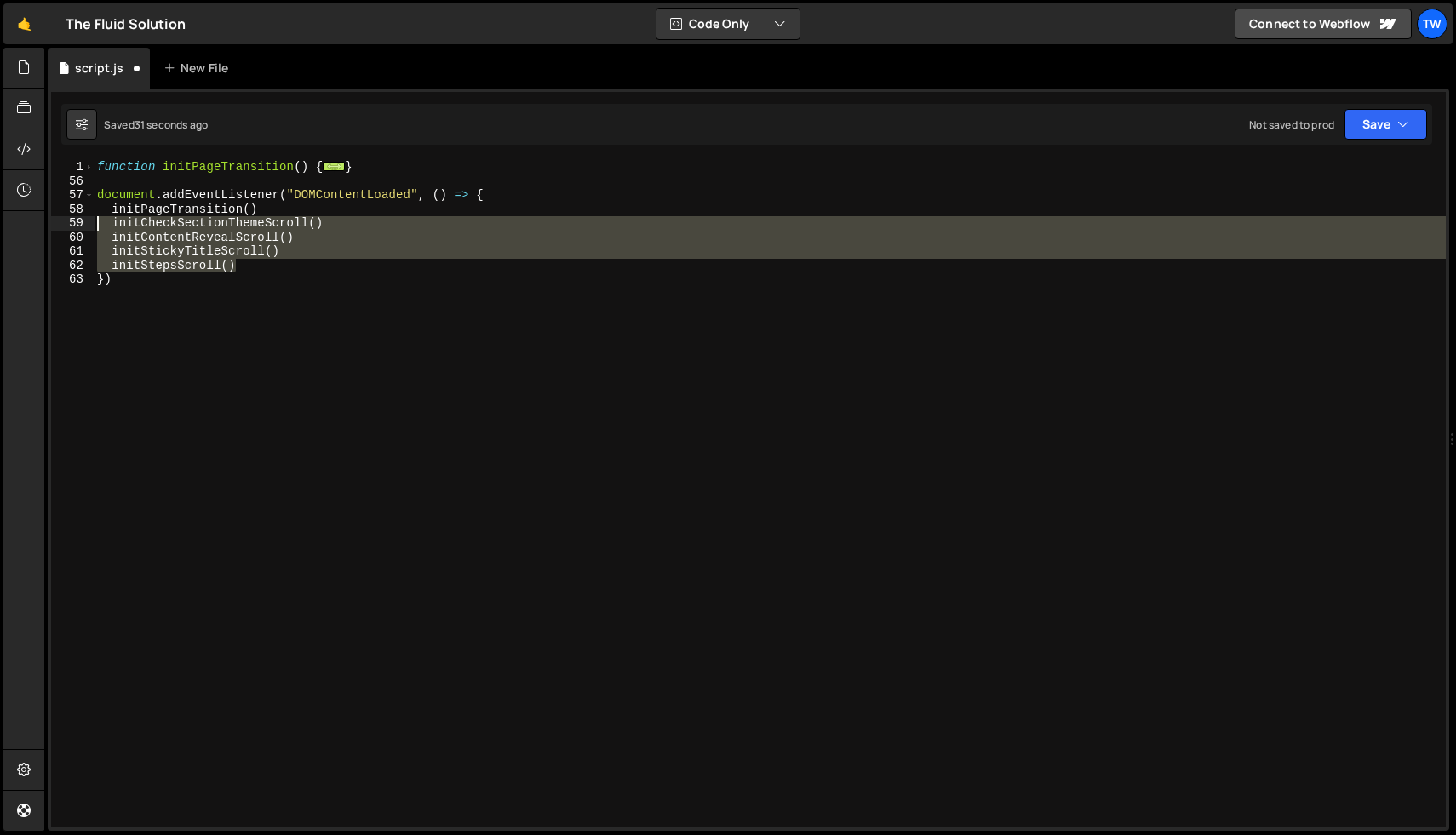
drag, startPoint x: 223, startPoint y: 263, endPoint x: 54, endPoint y: 222, distance: 173.9
click at [54, 222] on div "}) 1 56 57 58 59 60 61 62 63 function initPageTransition ( ) { ... } document .…" at bounding box center [749, 493] width 1395 height 667
type textarea "initCheckSectionThemeScroll() initContentRevealScroll()"
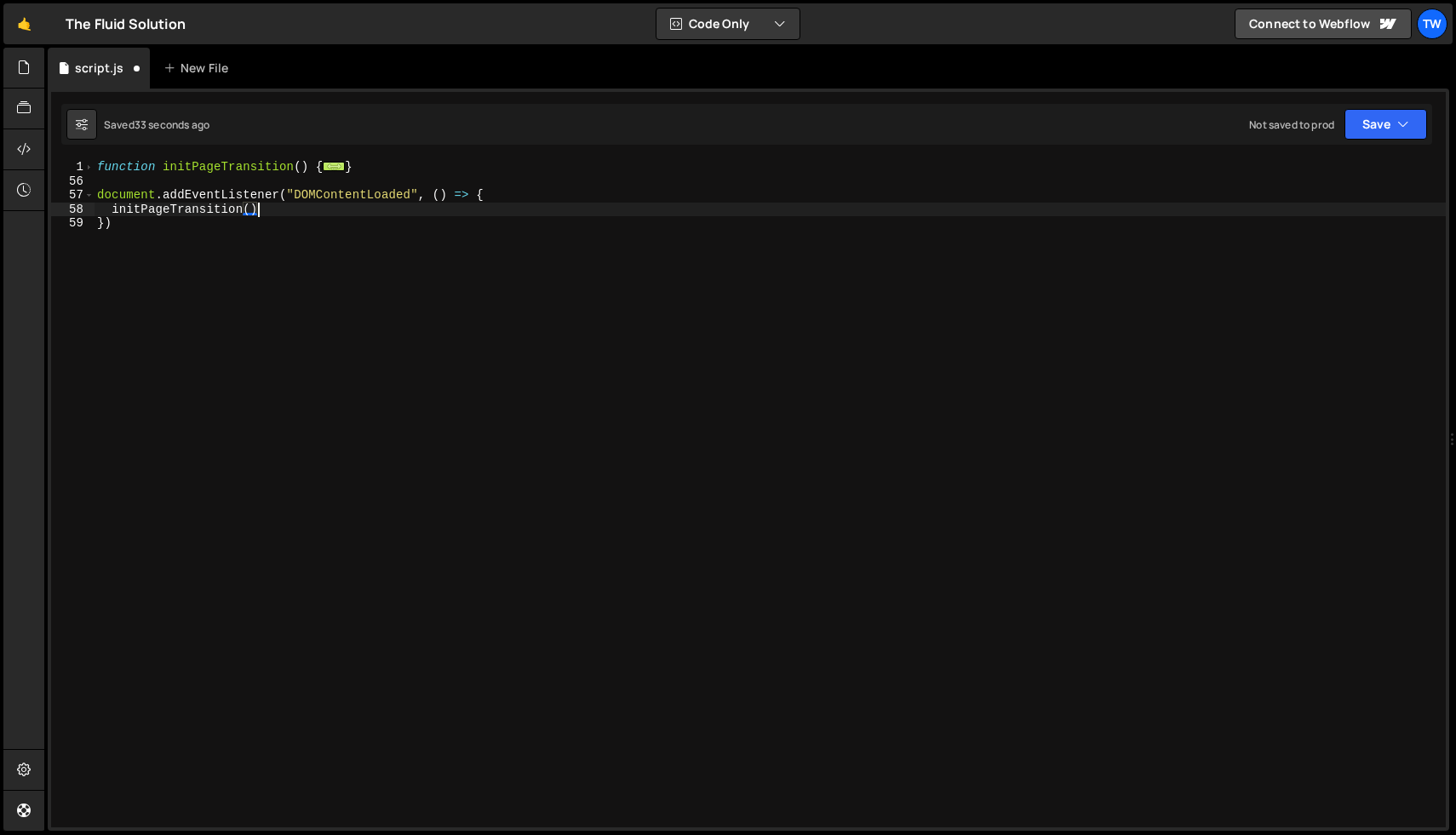
click at [189, 263] on div "function initPageTransition ( ) { ... } document . addEventListener ( "DOMConte…" at bounding box center [770, 508] width 1352 height 696
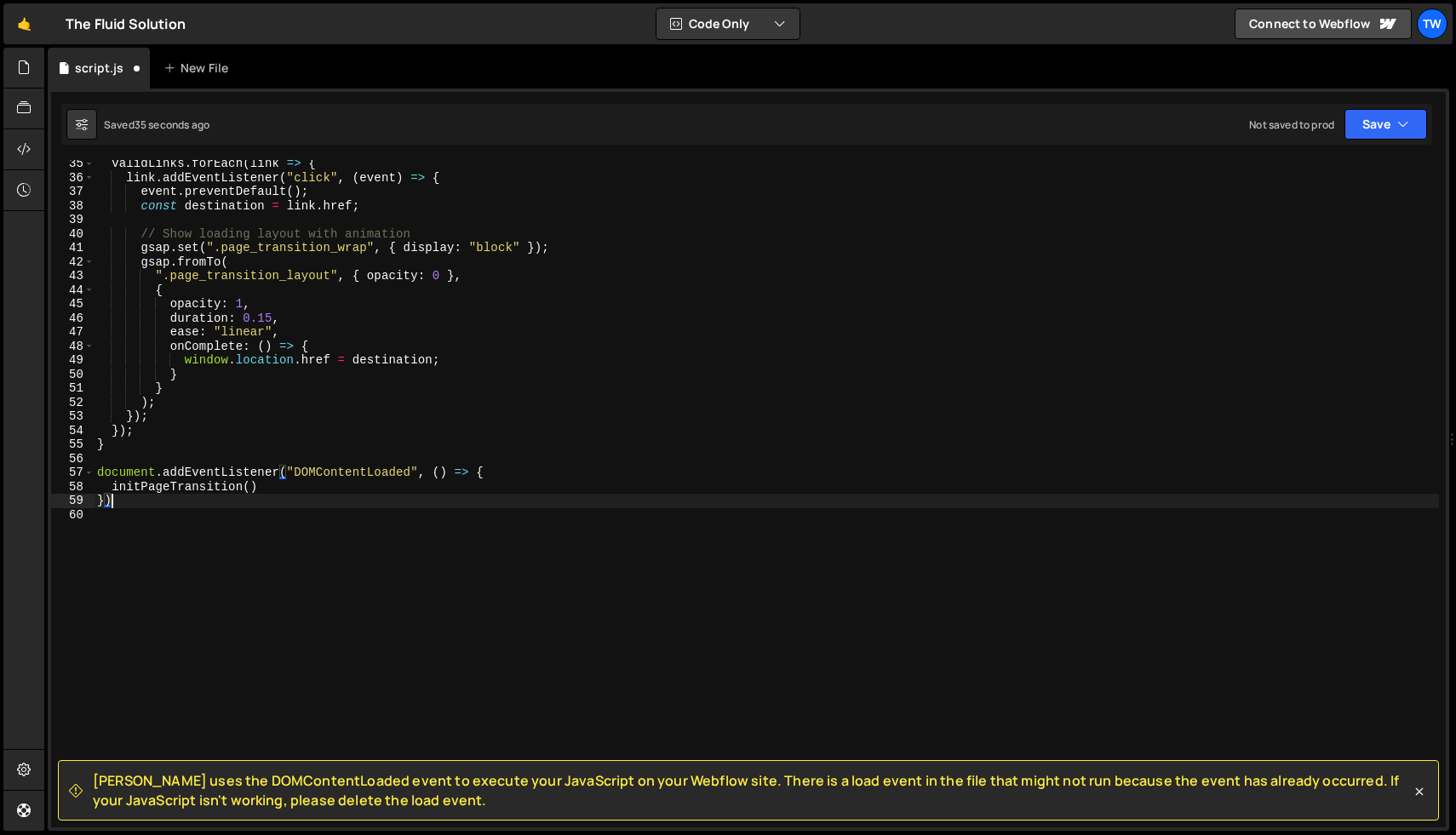
scroll to position [481, 0]
type textarea "})"
click at [33, 71] on div at bounding box center [24, 68] width 42 height 41
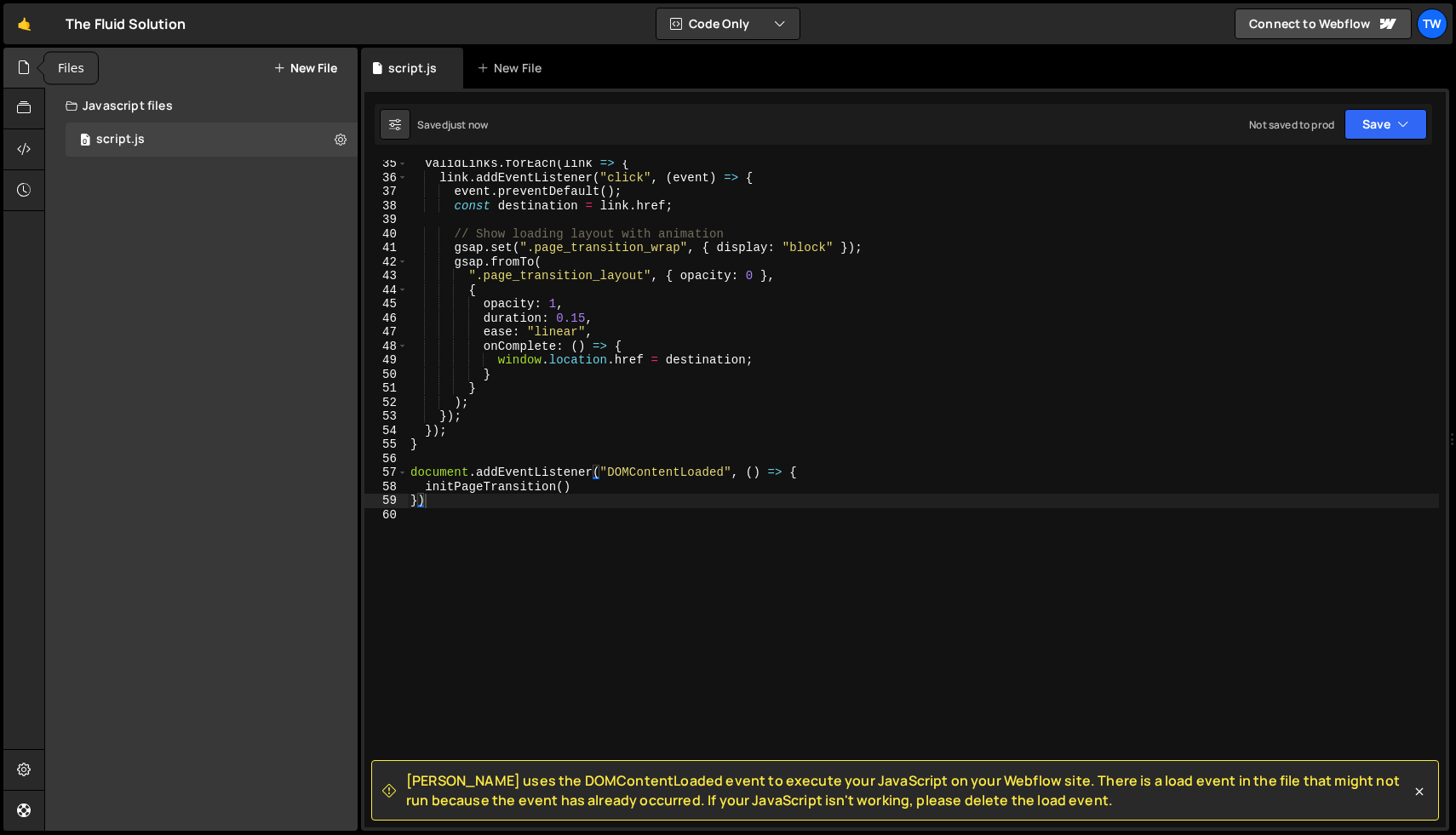
click at [32, 64] on div at bounding box center [24, 68] width 42 height 41
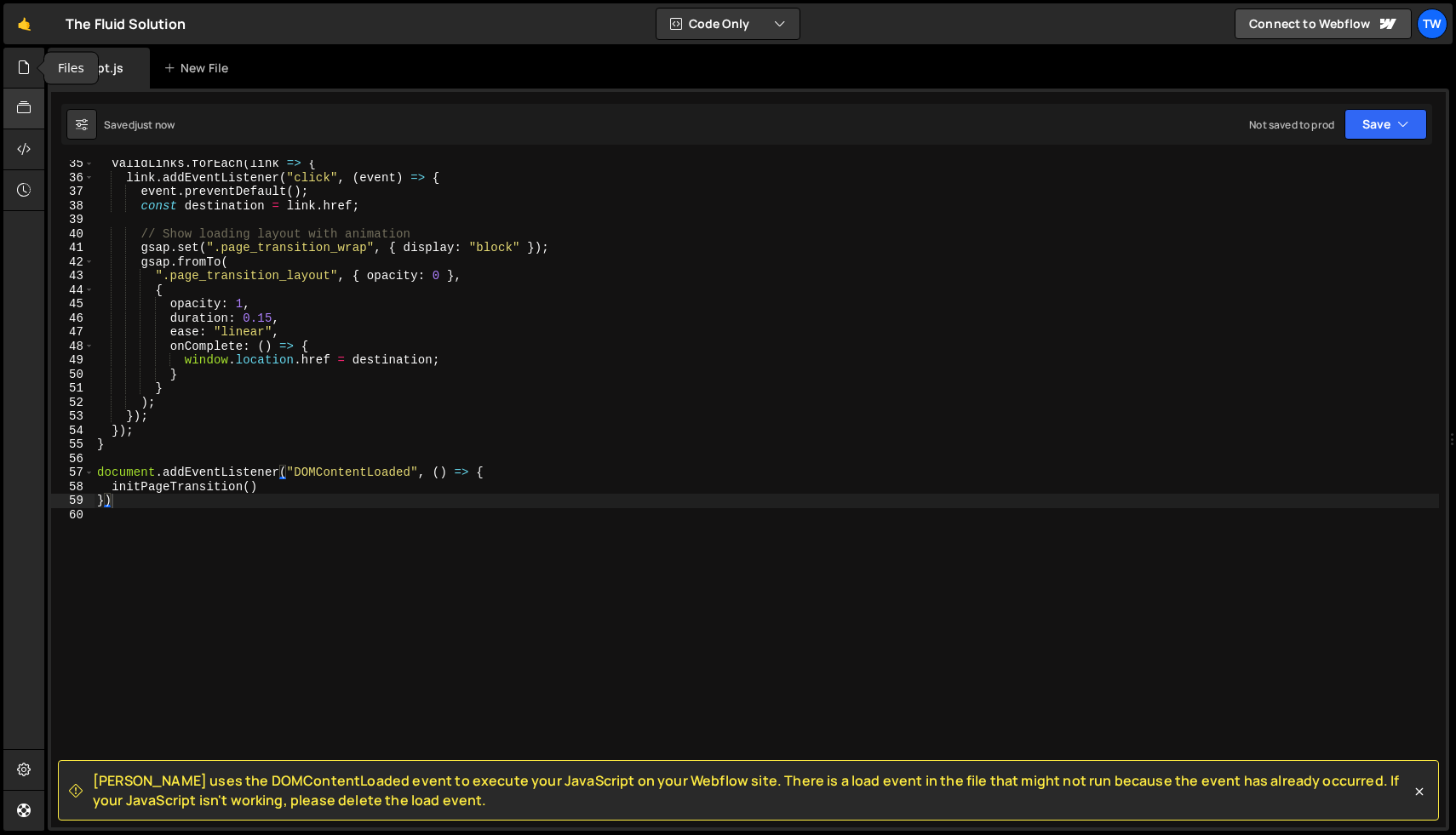
click at [30, 93] on div at bounding box center [24, 108] width 42 height 41
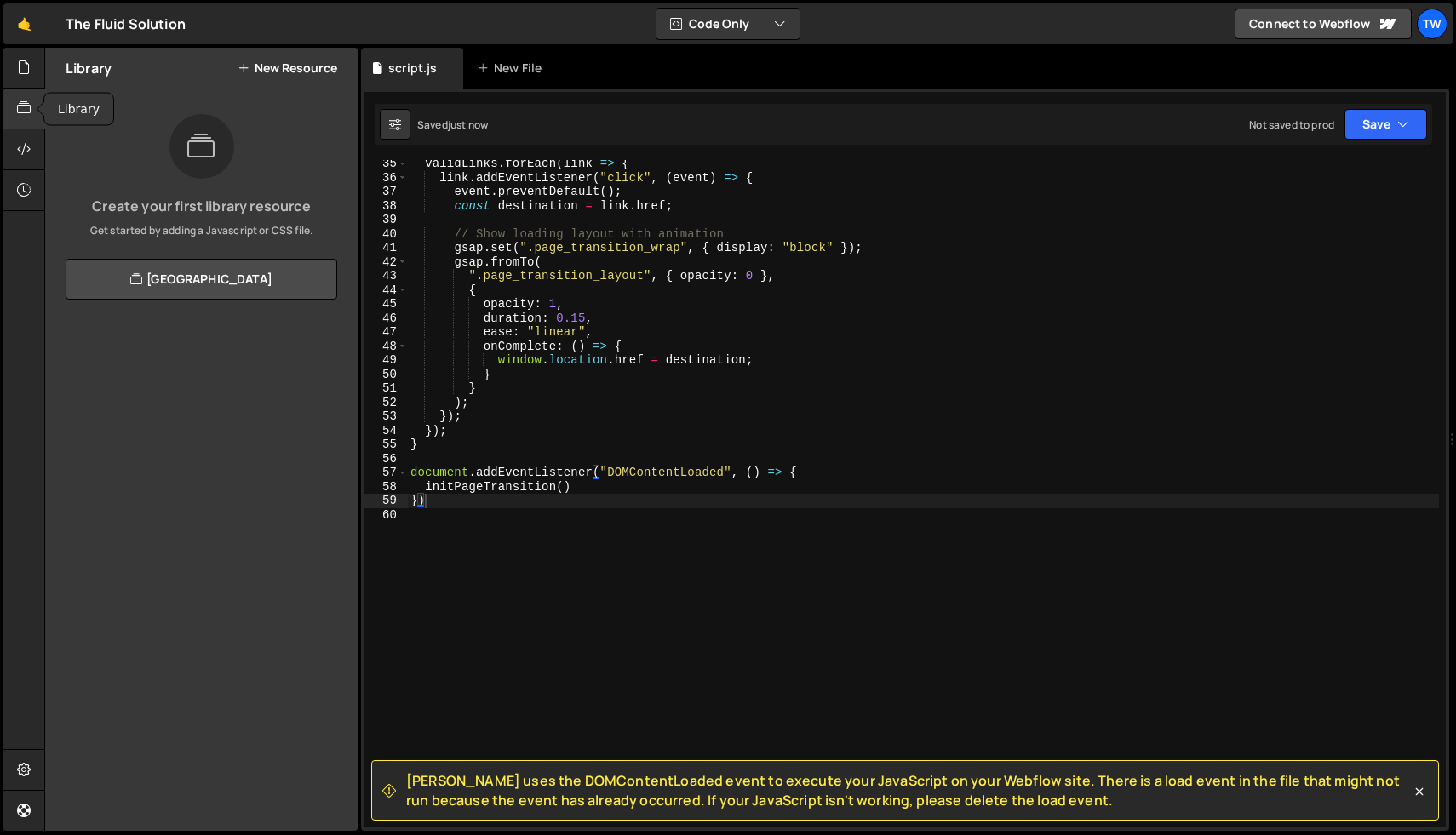
click at [28, 109] on icon at bounding box center [24, 108] width 14 height 18
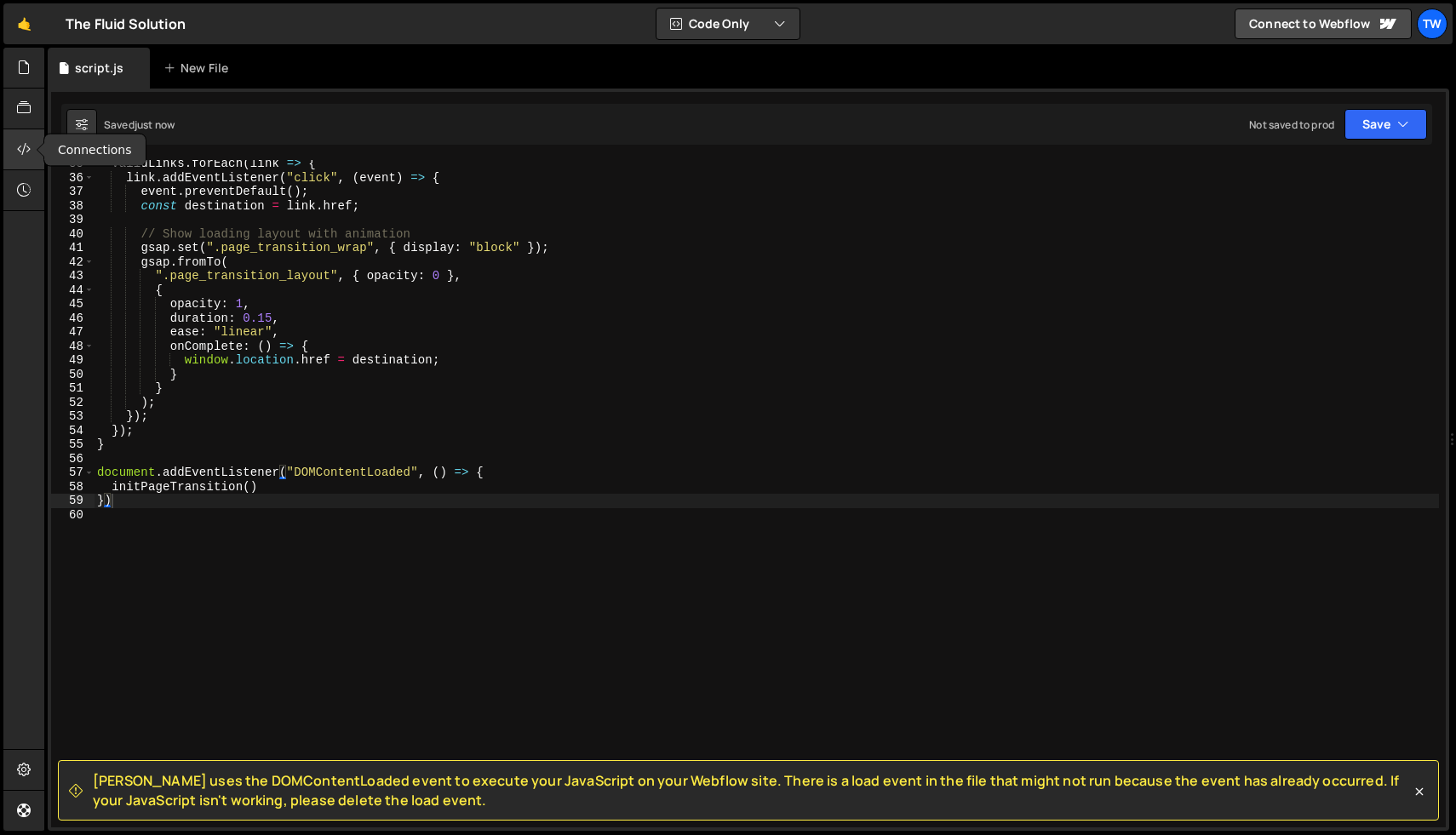
click at [24, 155] on icon at bounding box center [24, 148] width 14 height 18
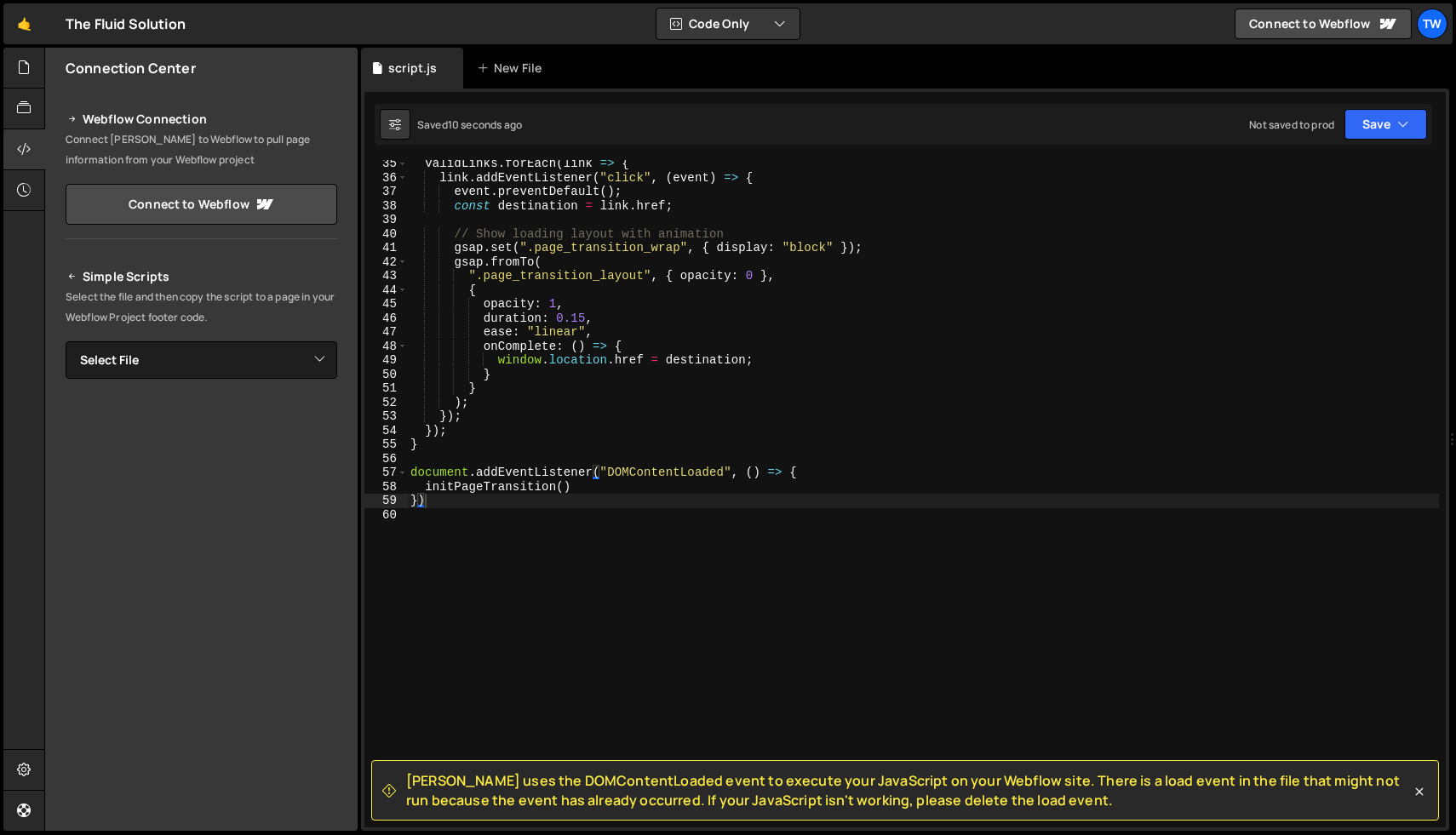
click at [278, 379] on div "Simple Scripts Select the file and then copy the script to a page in your Webfl…" at bounding box center [201, 498] width 271 height 463
click at [317, 360] on select "Select File script.js" at bounding box center [201, 359] width 271 height 38
select select "46834"
click at [66, 341] on select "Select File script.js" at bounding box center [201, 359] width 271 height 38
click at [328, 418] on button "Button group with nested dropdown" at bounding box center [325, 418] width 24 height 36
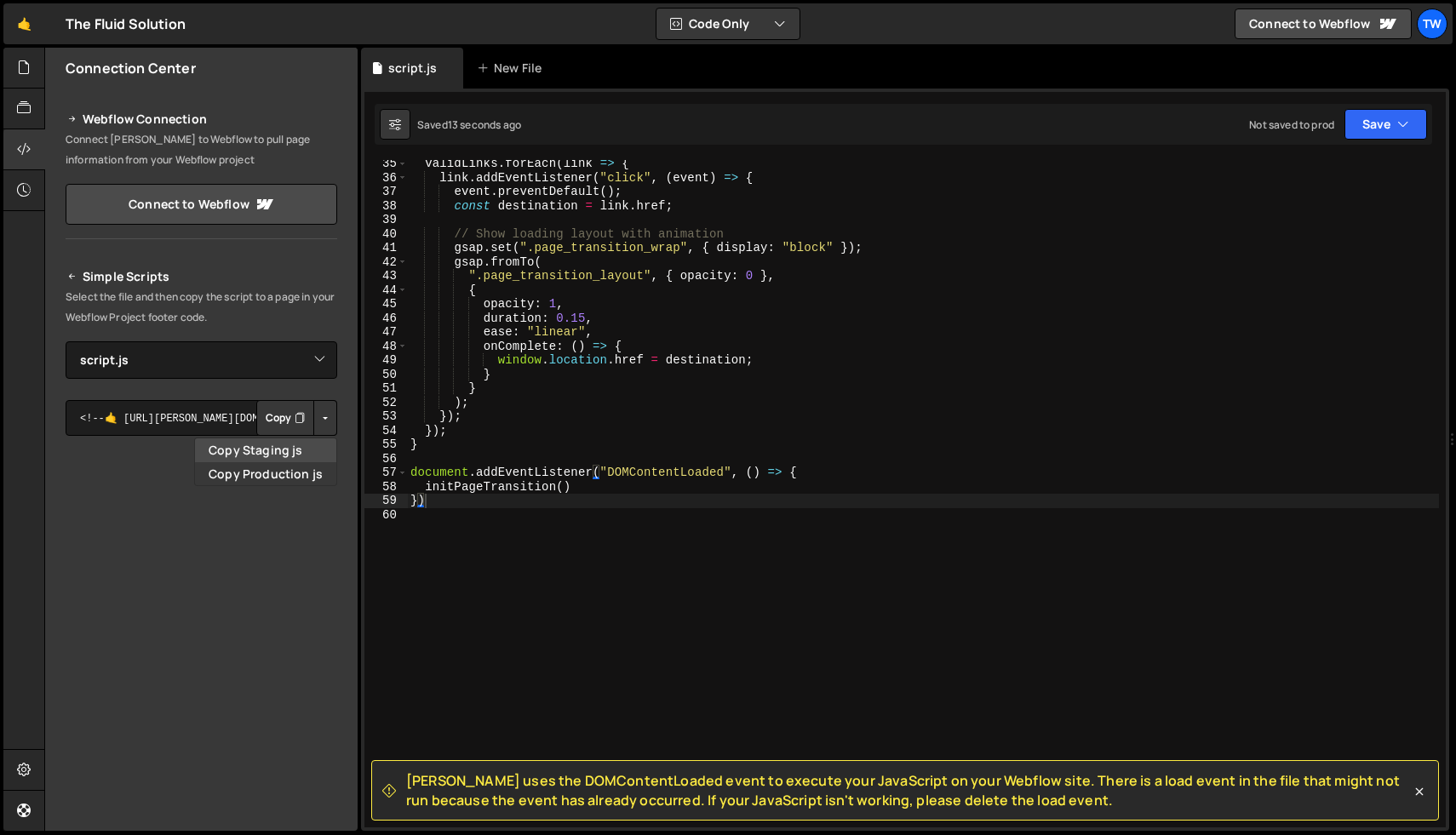
click at [283, 454] on link "Copy Staging js" at bounding box center [265, 450] width 141 height 24
click at [22, 158] on icon at bounding box center [24, 148] width 14 height 18
